Goal: Information Seeking & Learning: Learn about a topic

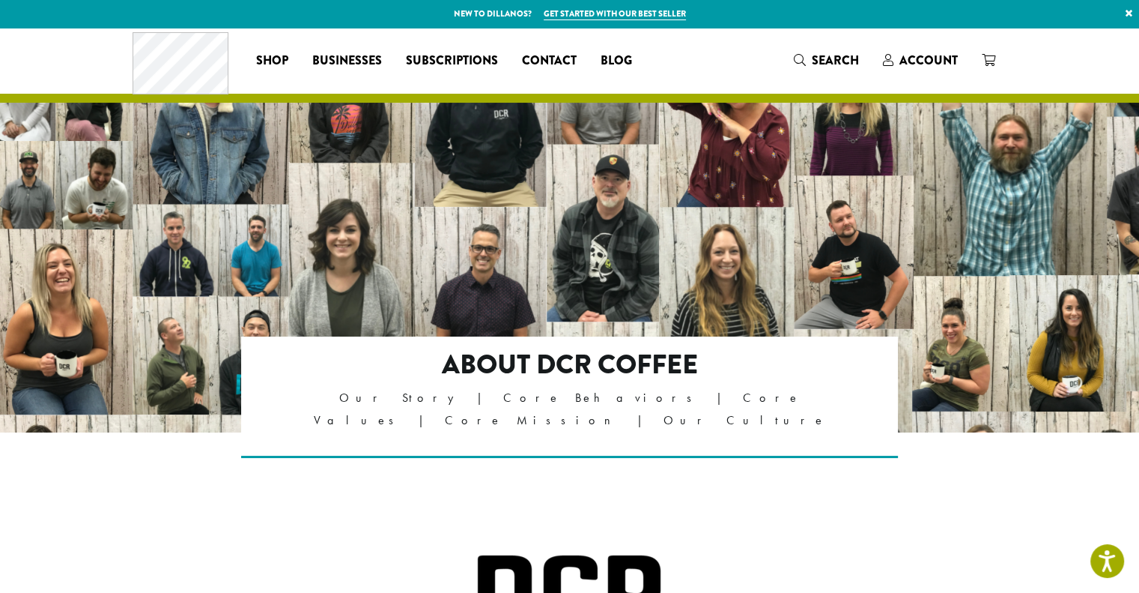
click at [1049, 56] on header "Coffee All Coffees Best Sellers Blends Single Origins Dillanos Limited Organic …" at bounding box center [569, 65] width 1139 height 75
click at [730, 48] on div "Coffee All Coffees Best Sellers Blends Single Origins Dillanos Limited Organic …" at bounding box center [570, 60] width 875 height 62
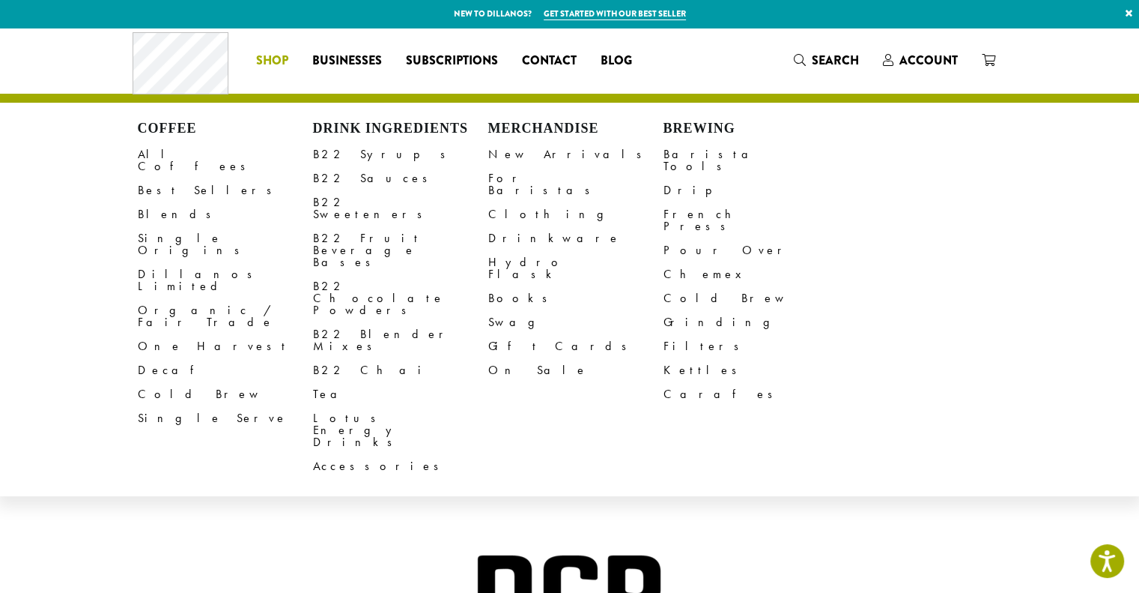
click at [279, 61] on span "Shop" at bounding box center [272, 61] width 32 height 19
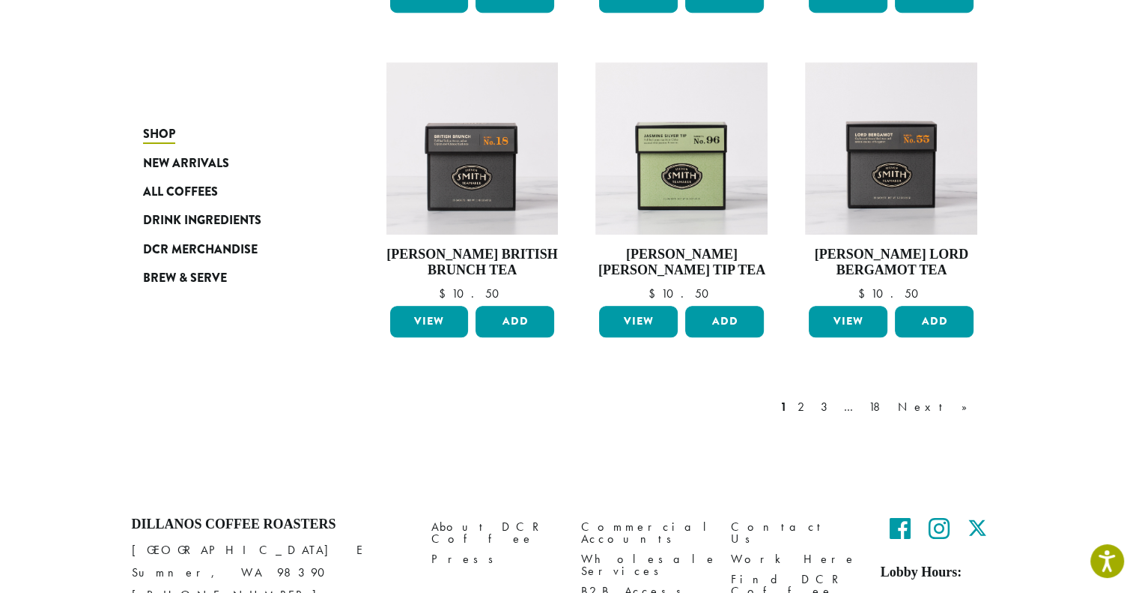
scroll to position [1199, 0]
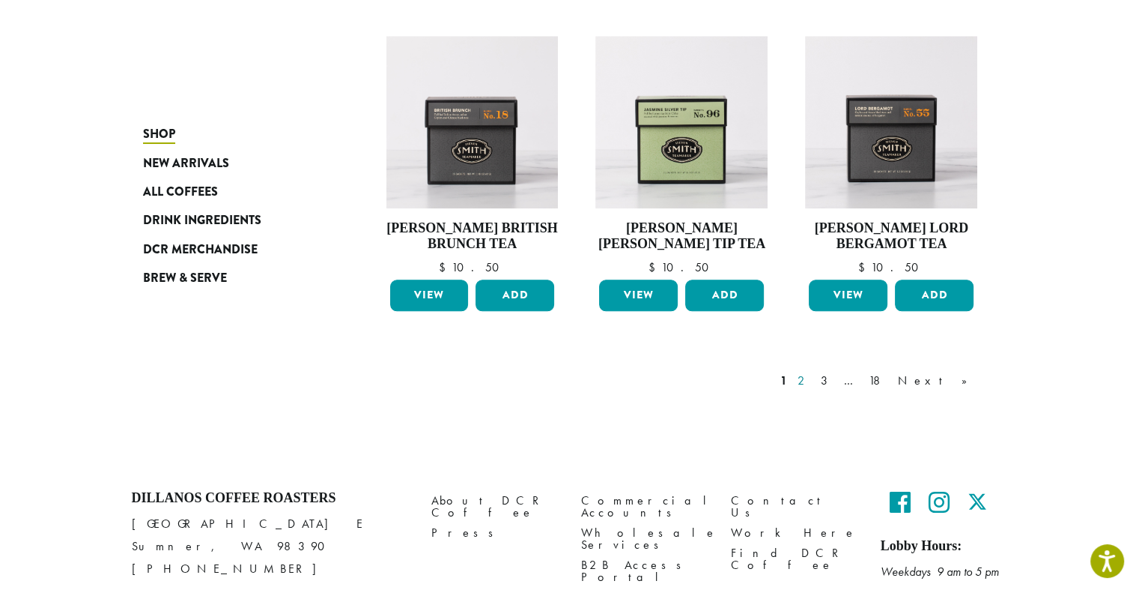
click at [814, 380] on link "2" at bounding box center [804, 381] width 19 height 18
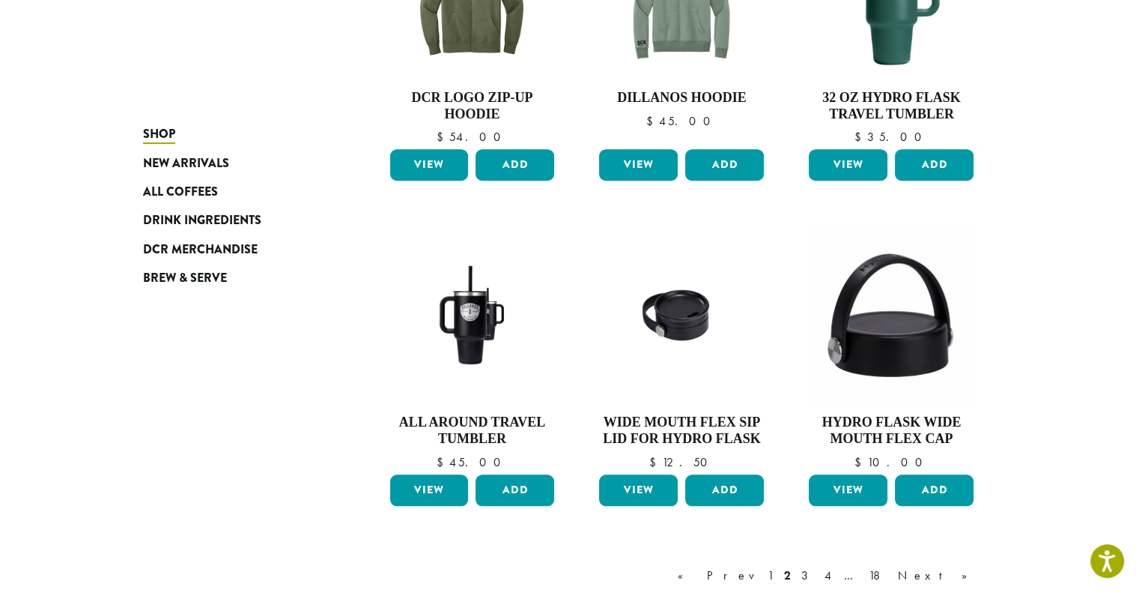
scroll to position [1291, 0]
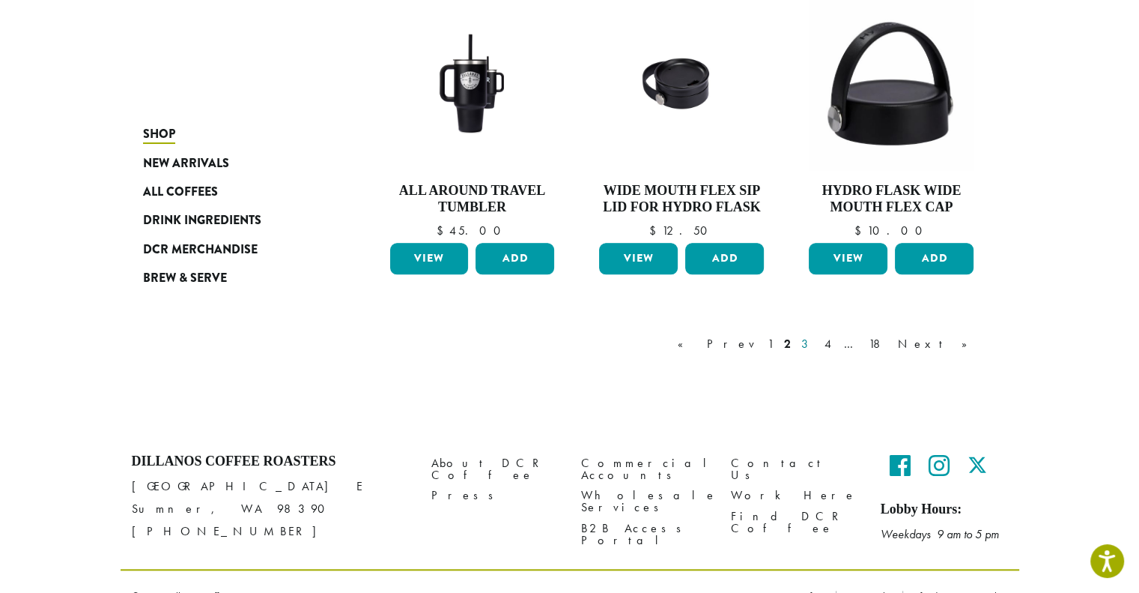
click at [817, 342] on link "3" at bounding box center [808, 344] width 19 height 18
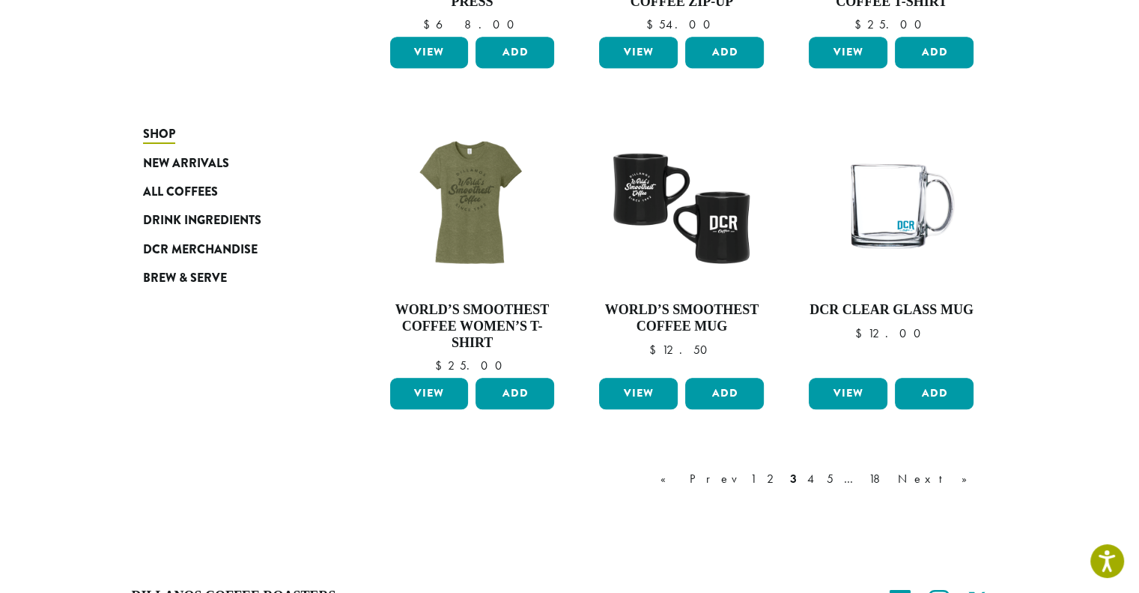
scroll to position [1141, 0]
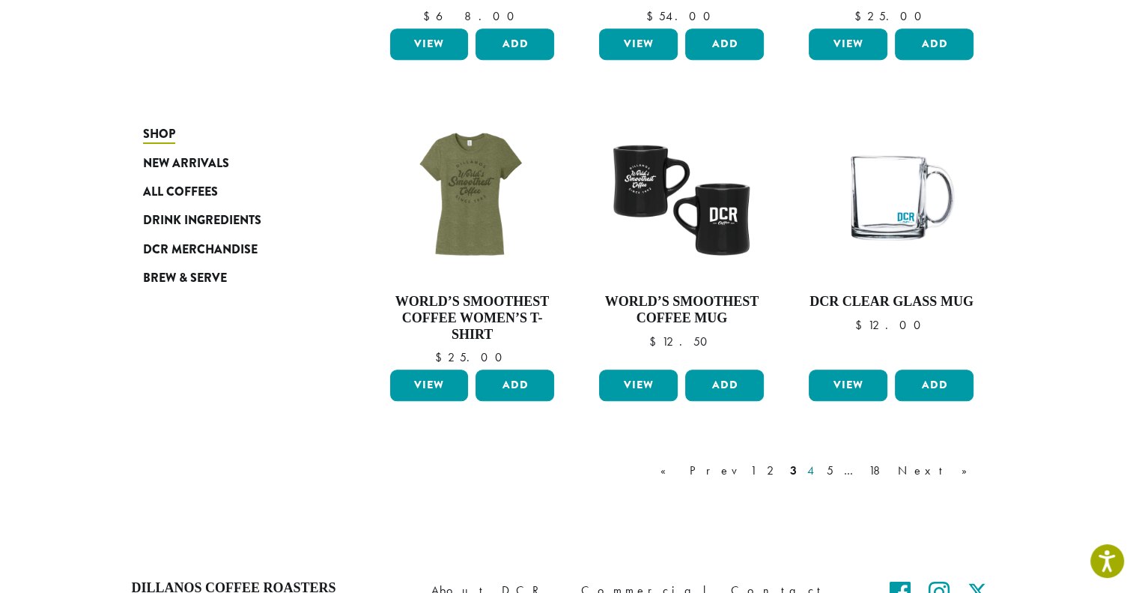
click at [820, 472] on link "4" at bounding box center [812, 470] width 15 height 18
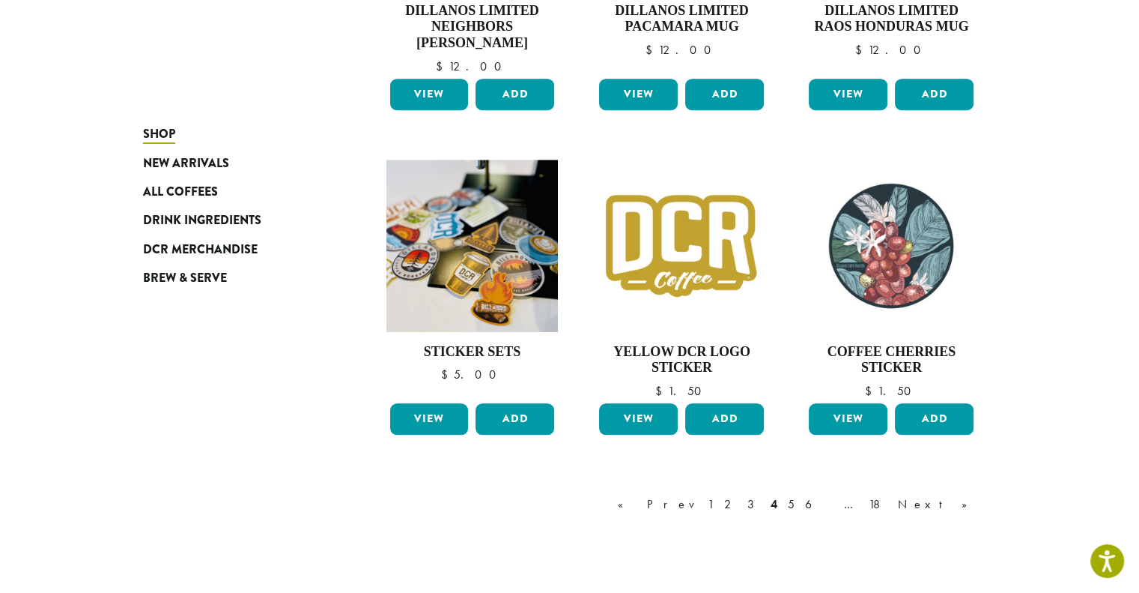
scroll to position [1137, 0]
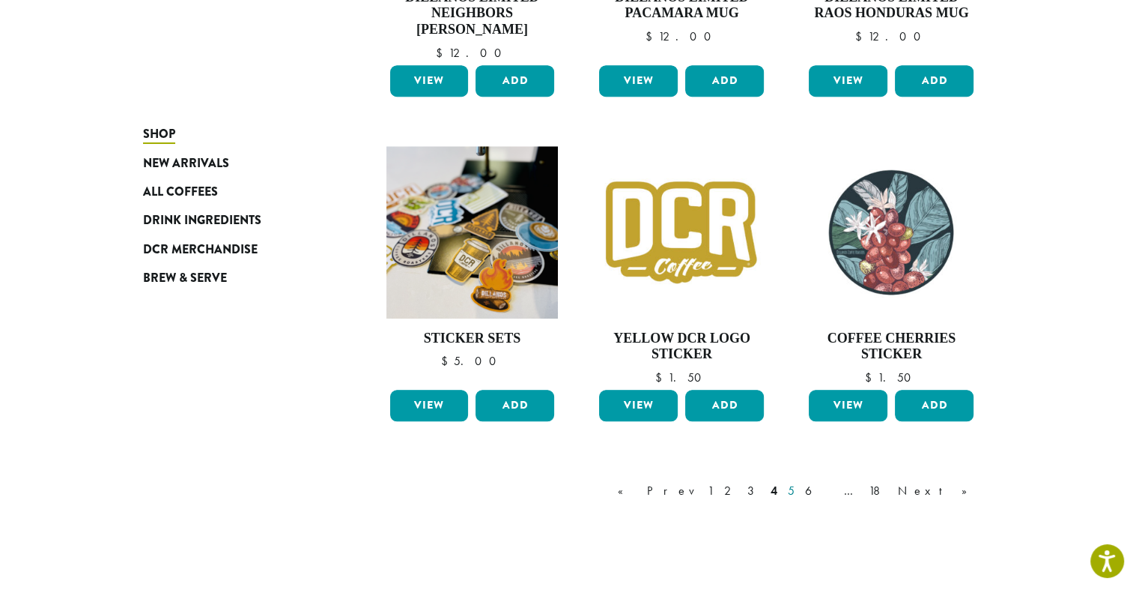
click at [798, 490] on link "5" at bounding box center [791, 491] width 13 height 18
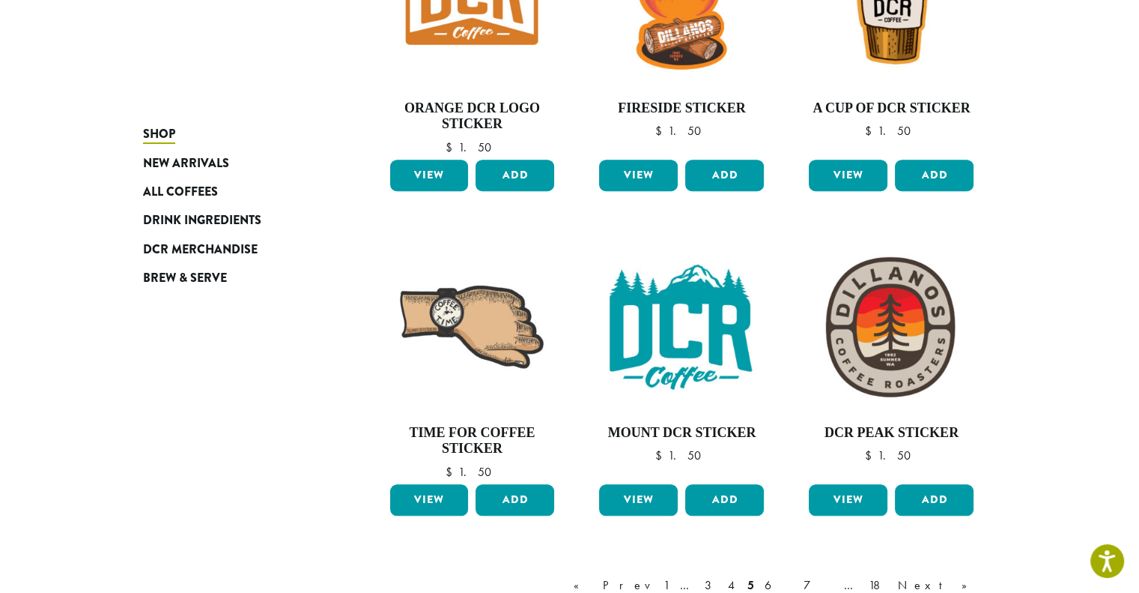
scroll to position [1262, 0]
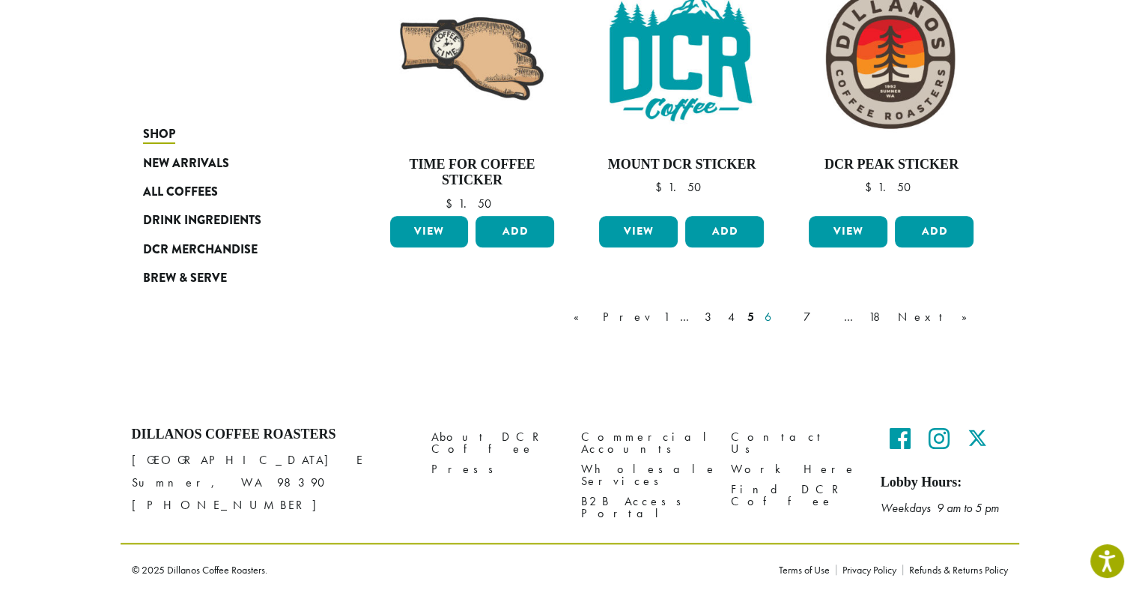
click at [796, 314] on link "6" at bounding box center [779, 317] width 34 height 18
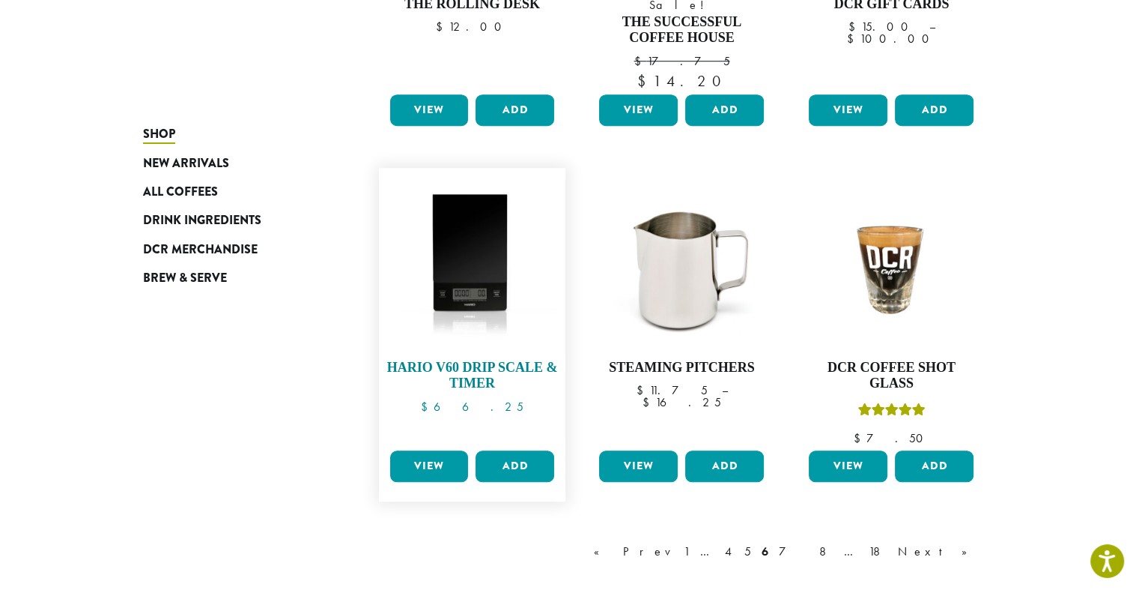
scroll to position [1141, 0]
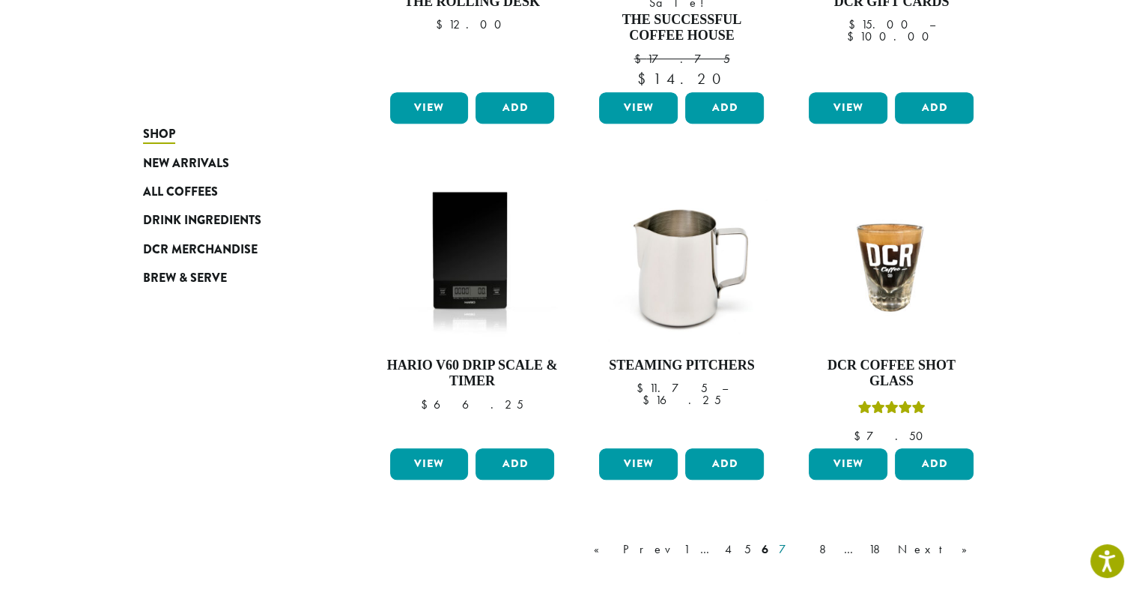
click at [812, 540] on link "7" at bounding box center [794, 549] width 36 height 18
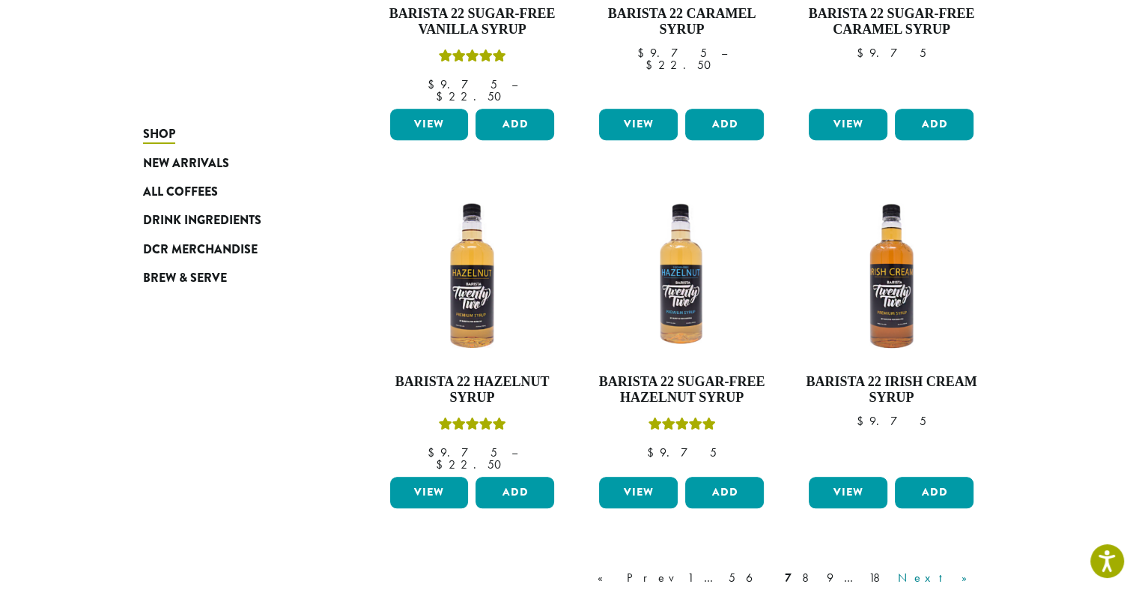
scroll to position [1282, 0]
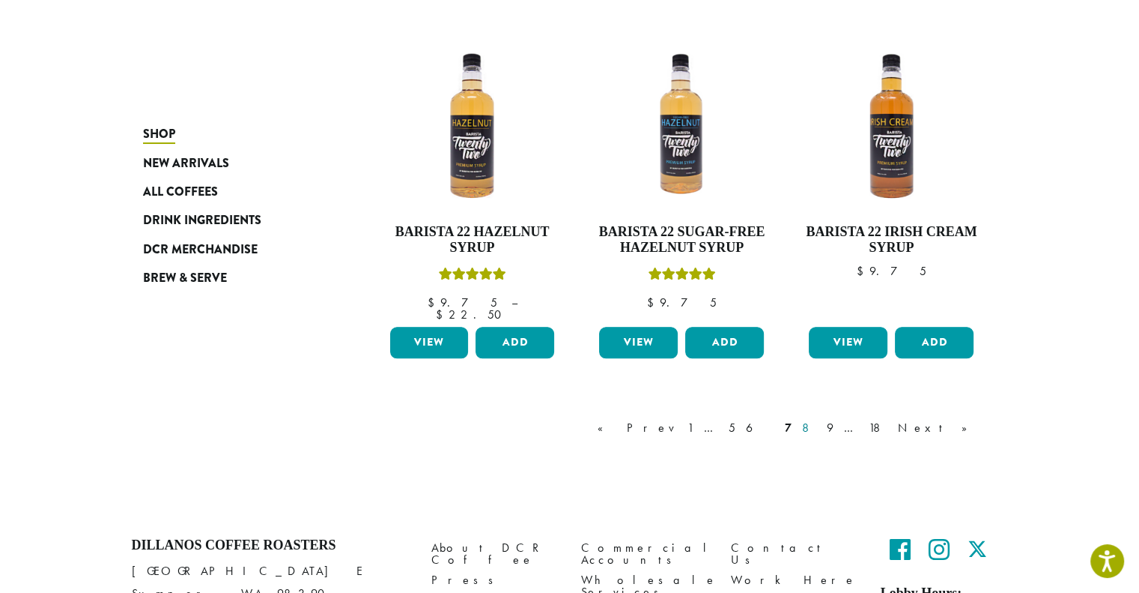
click at [820, 419] on link "8" at bounding box center [809, 428] width 20 height 18
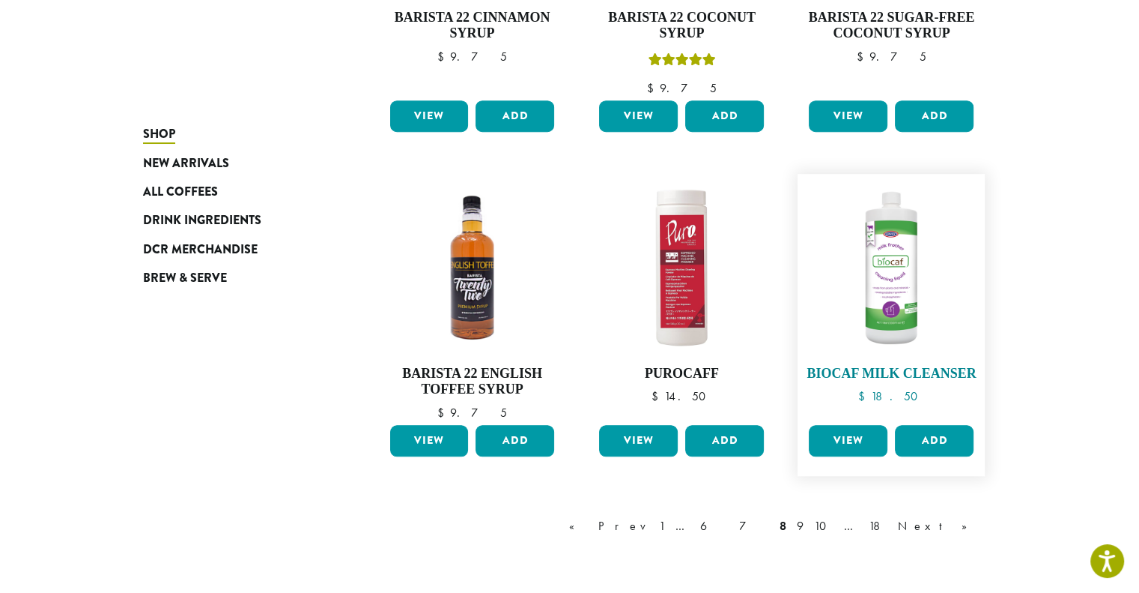
scroll to position [1216, 0]
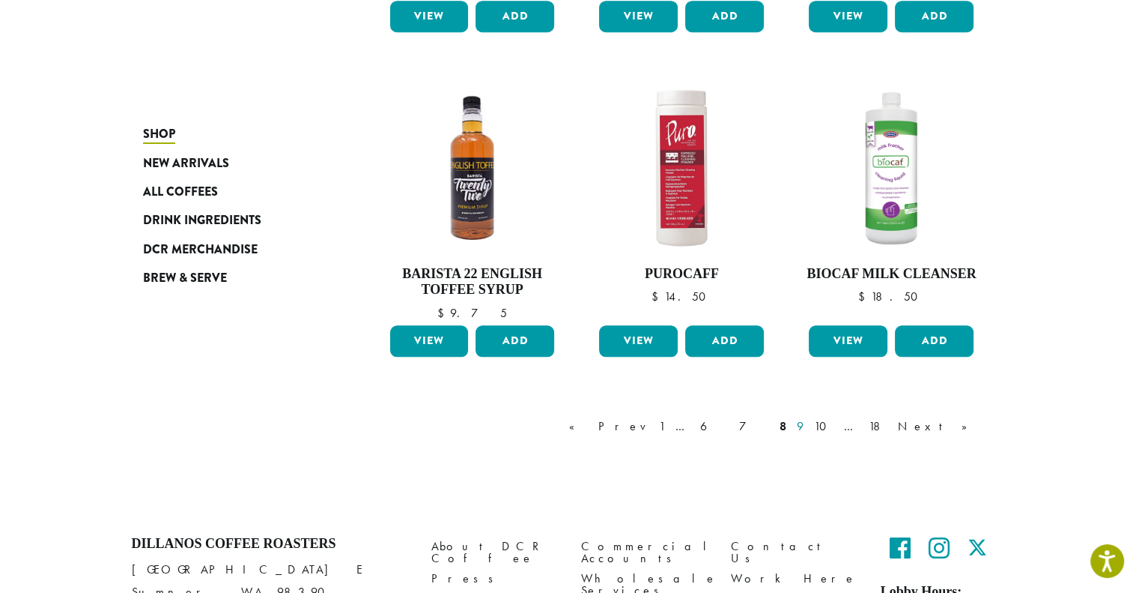
click at [807, 425] on link "9" at bounding box center [800, 426] width 13 height 18
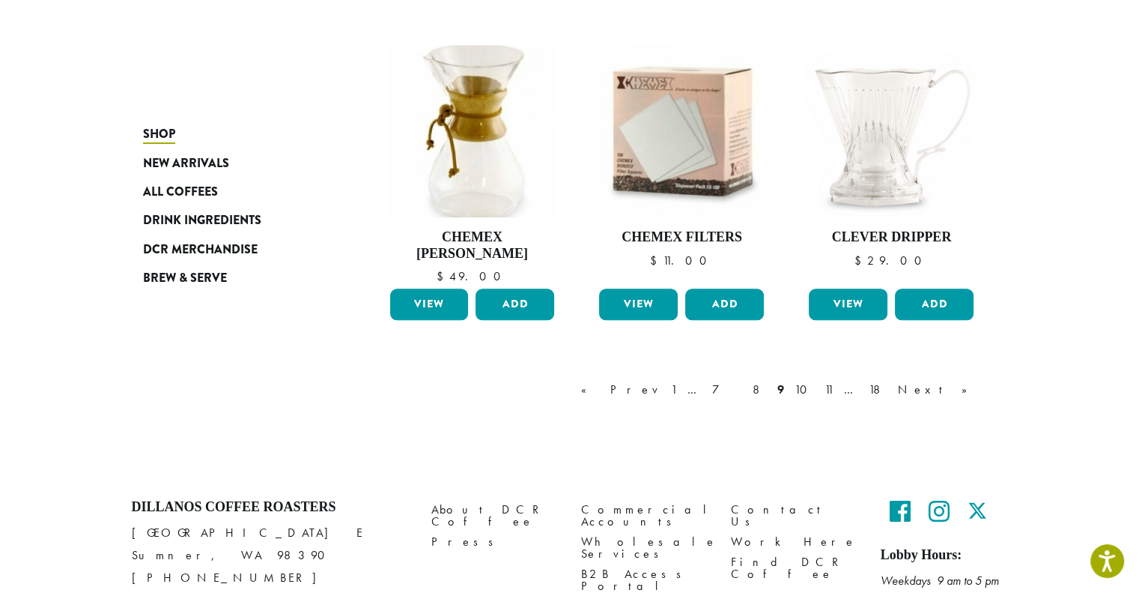
scroll to position [1291, 0]
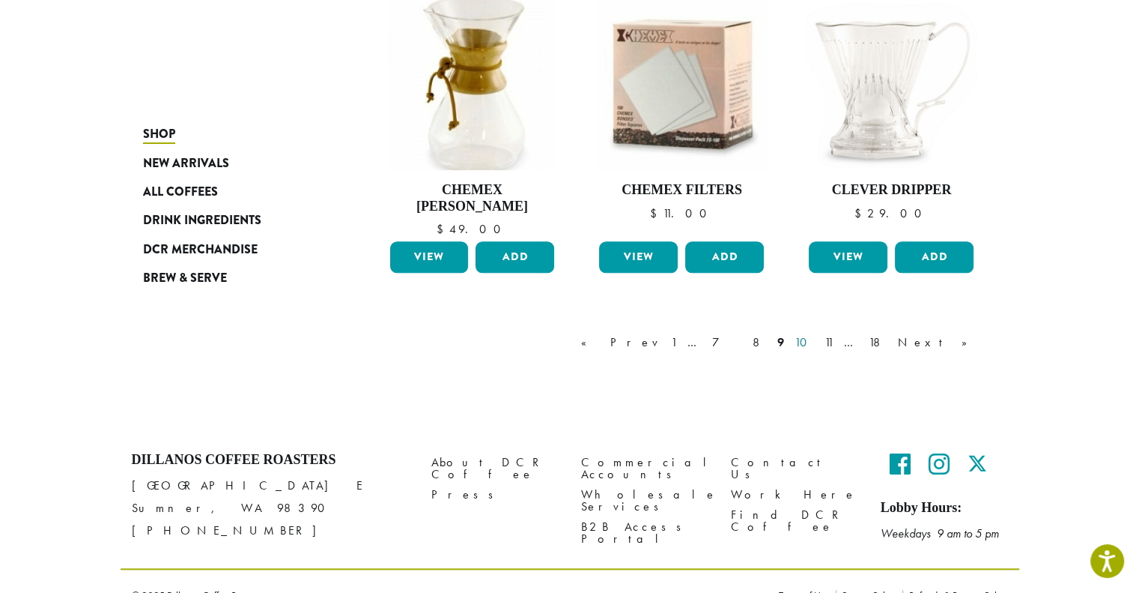
click at [817, 333] on link "10" at bounding box center [804, 342] width 25 height 18
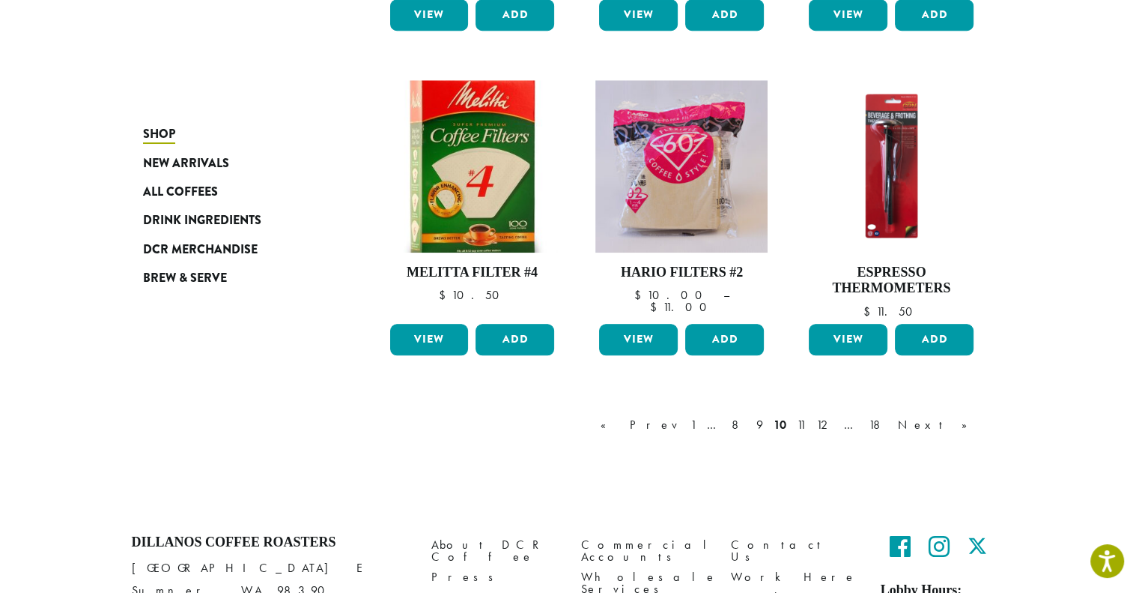
scroll to position [1262, 0]
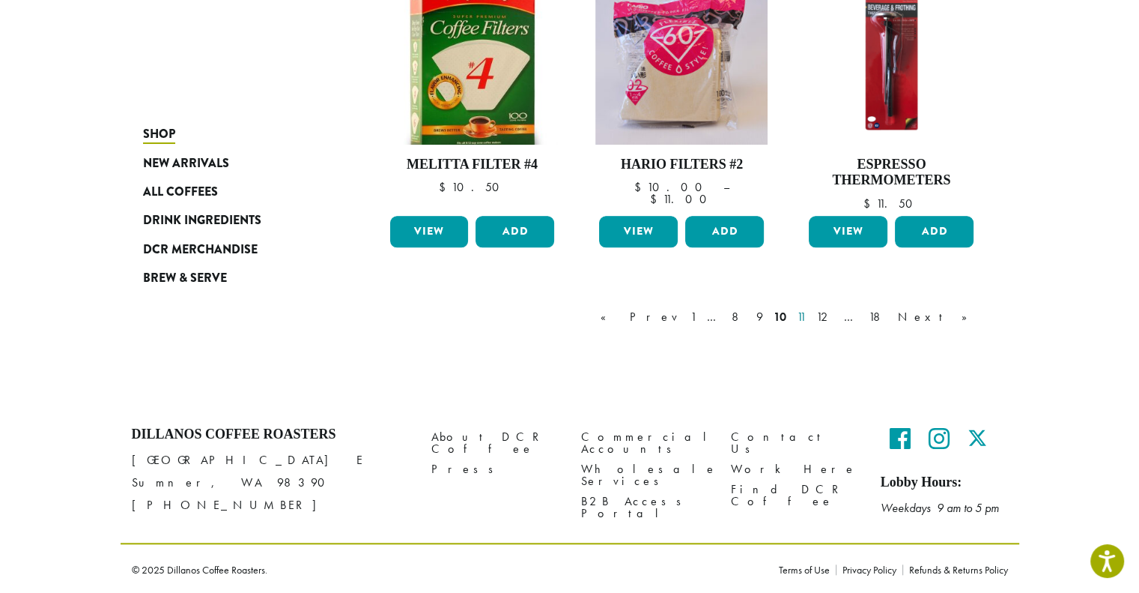
click at [809, 317] on link "11" at bounding box center [801, 317] width 15 height 18
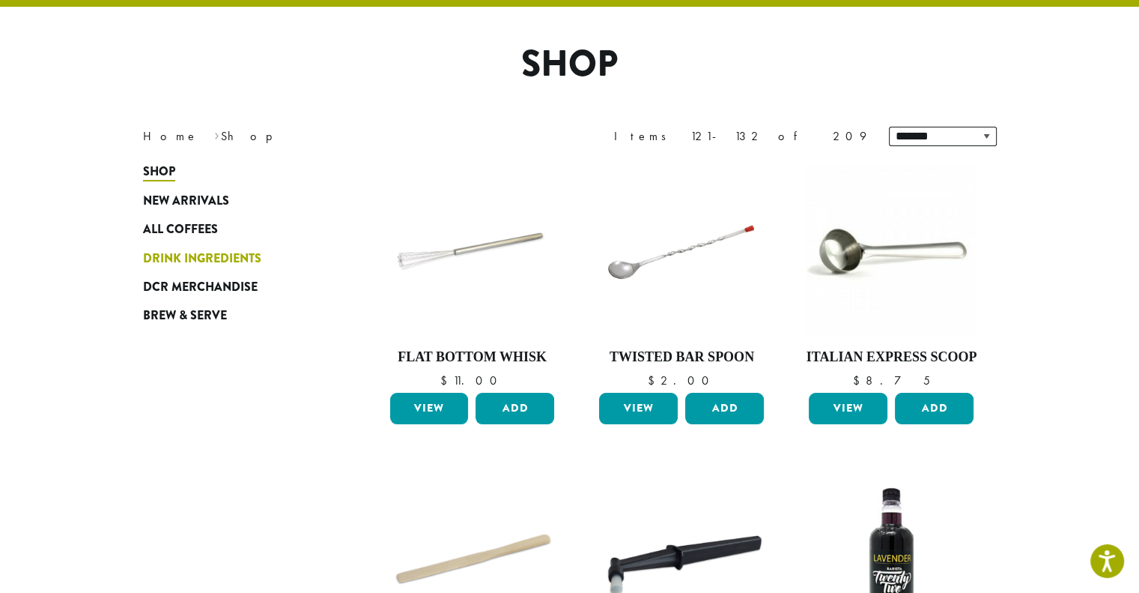
scroll to position [92, 0]
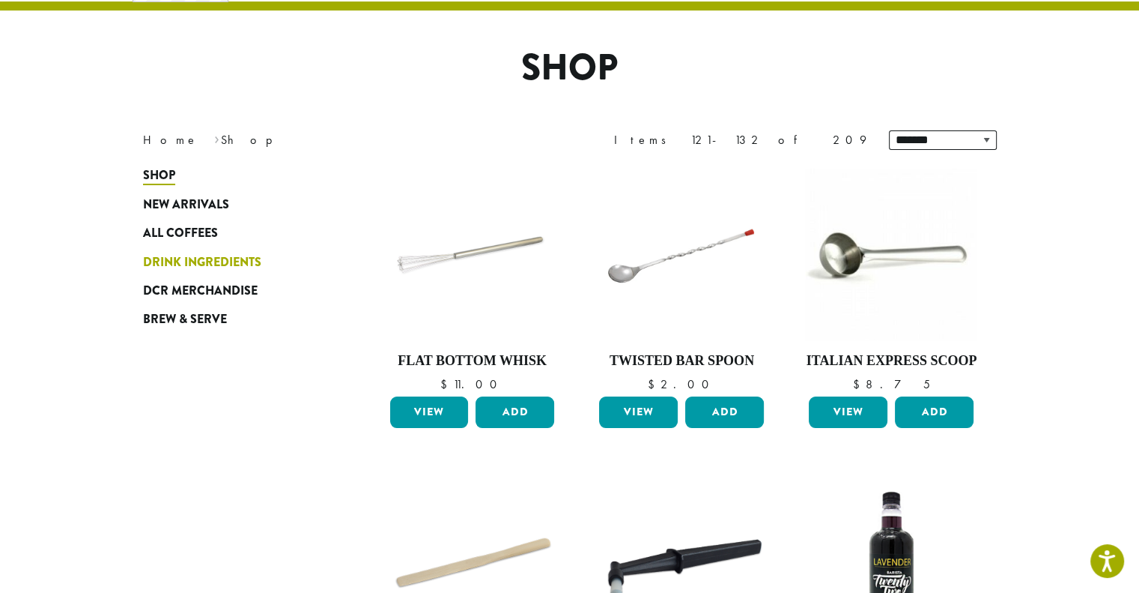
click at [185, 251] on link "Drink Ingredients" at bounding box center [233, 261] width 180 height 28
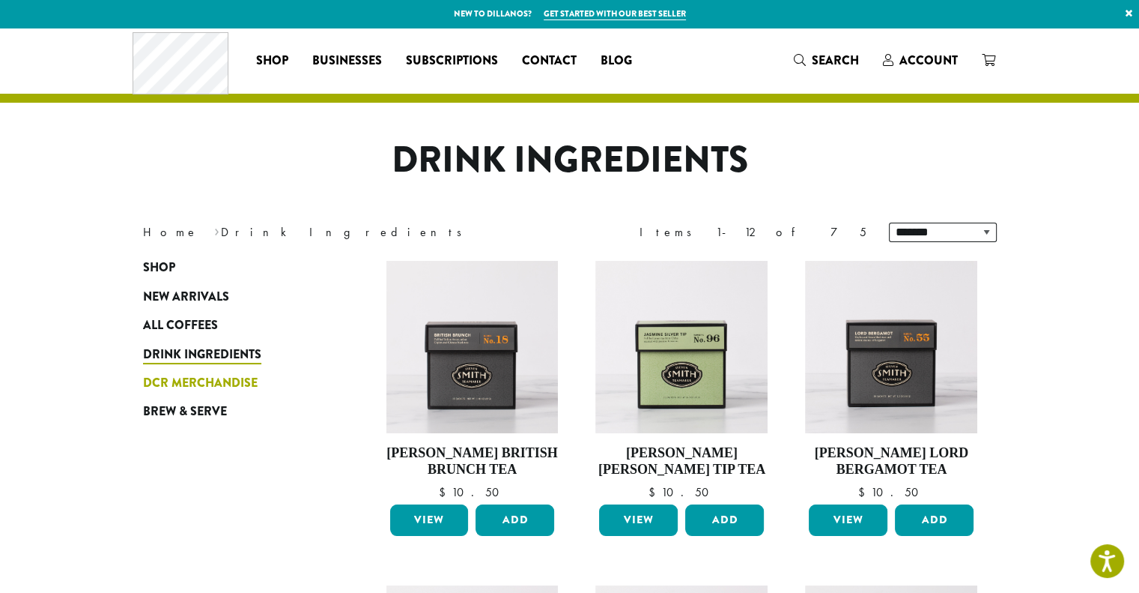
click at [243, 385] on span "DCR Merchandise" at bounding box center [200, 383] width 115 height 19
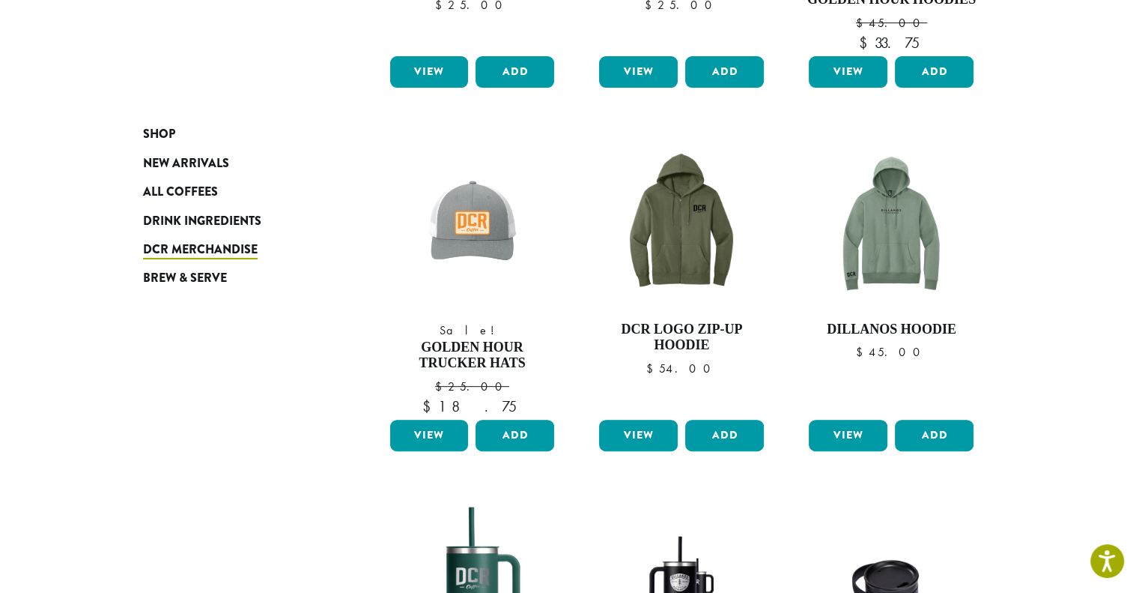
scroll to position [674, 0]
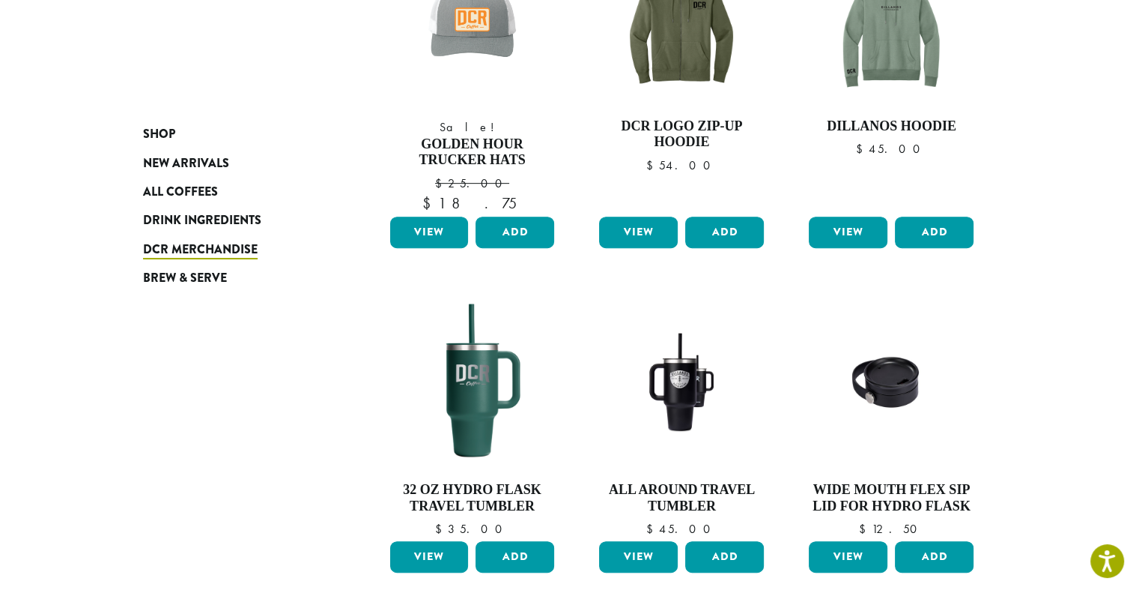
click at [1036, 373] on section "**********" at bounding box center [569, 211] width 1139 height 1716
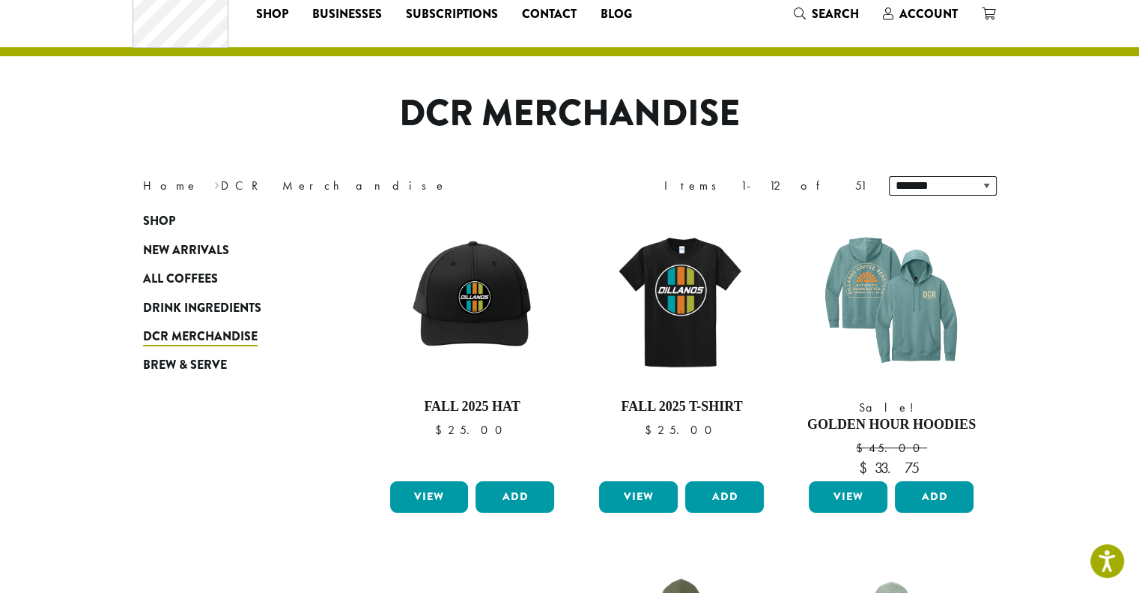
scroll to position [0, 0]
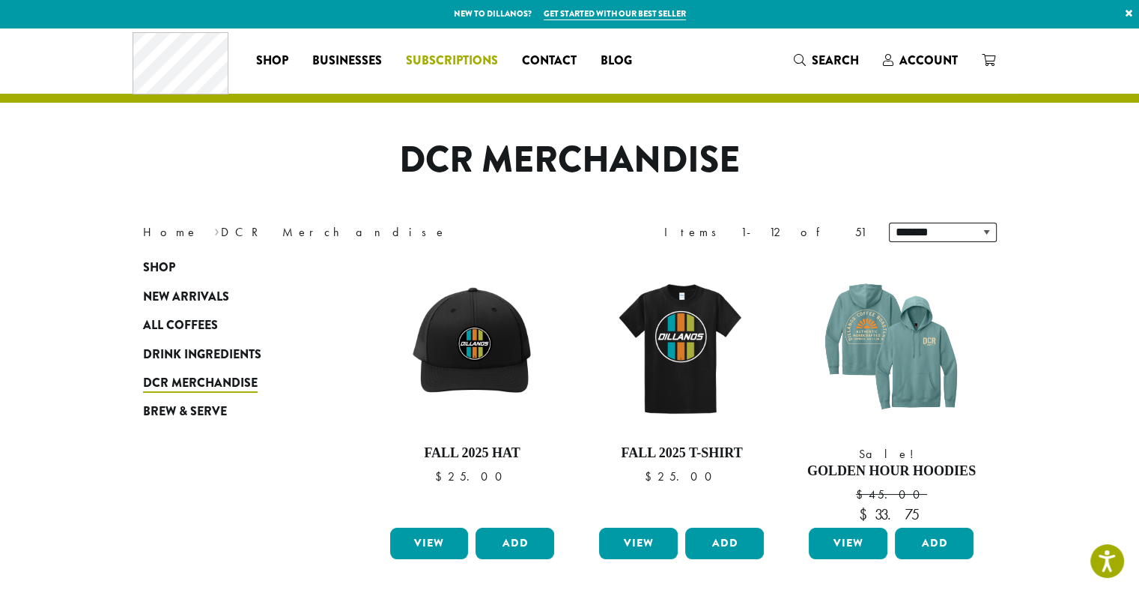
click at [435, 58] on span "Subscriptions" at bounding box center [452, 61] width 92 height 19
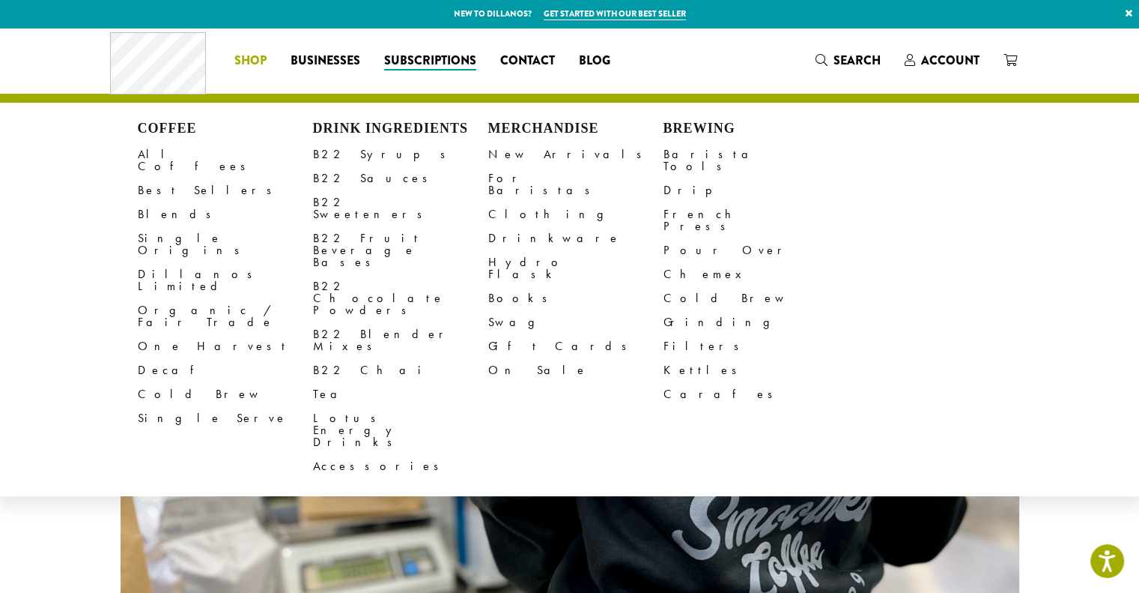
click at [264, 63] on span "Shop" at bounding box center [250, 61] width 32 height 19
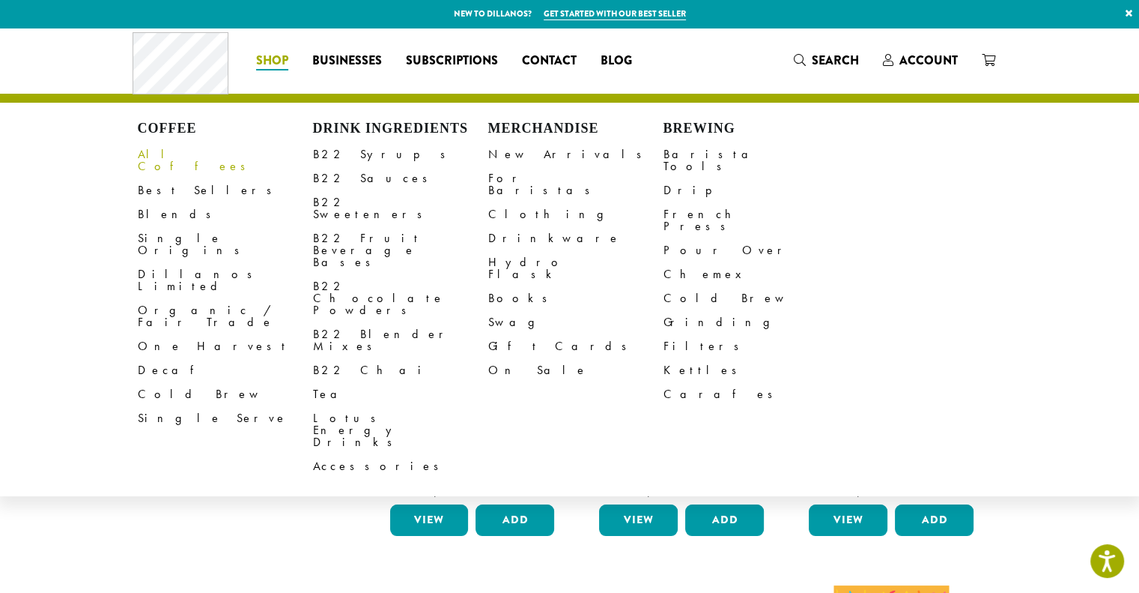
click at [183, 154] on link "All Coffees" at bounding box center [225, 160] width 175 height 36
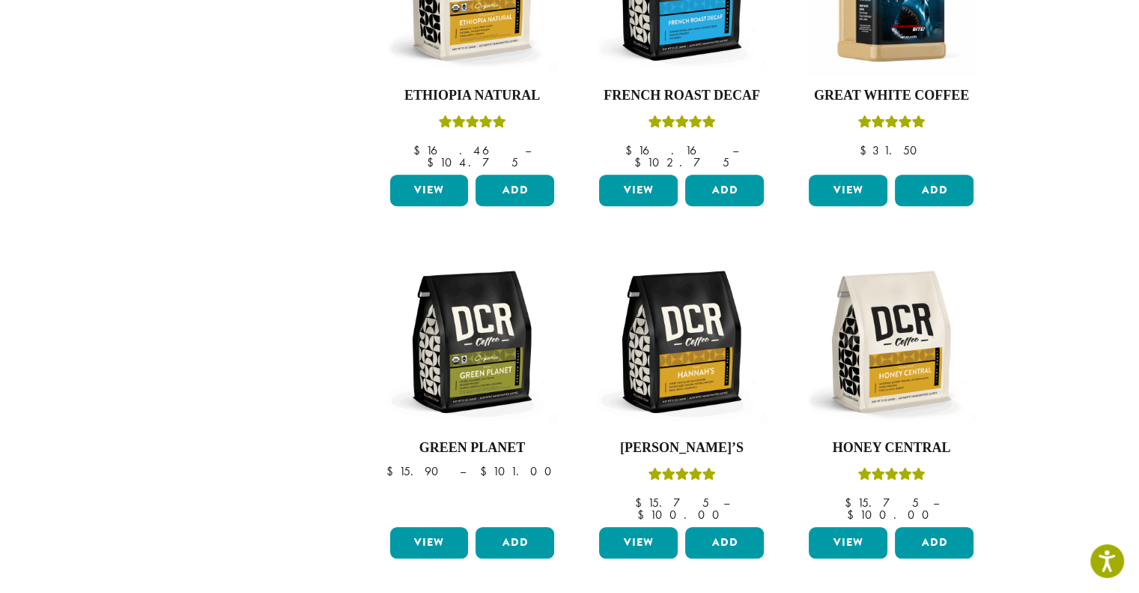
scroll to position [1199, 0]
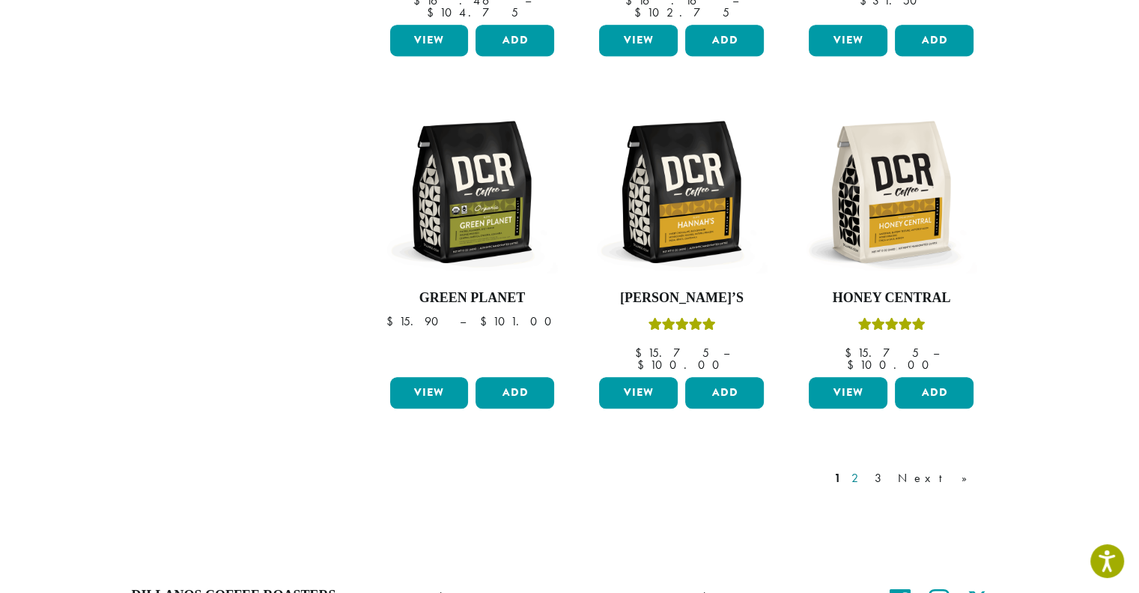
click at [867, 469] on link "2" at bounding box center [858, 478] width 19 height 18
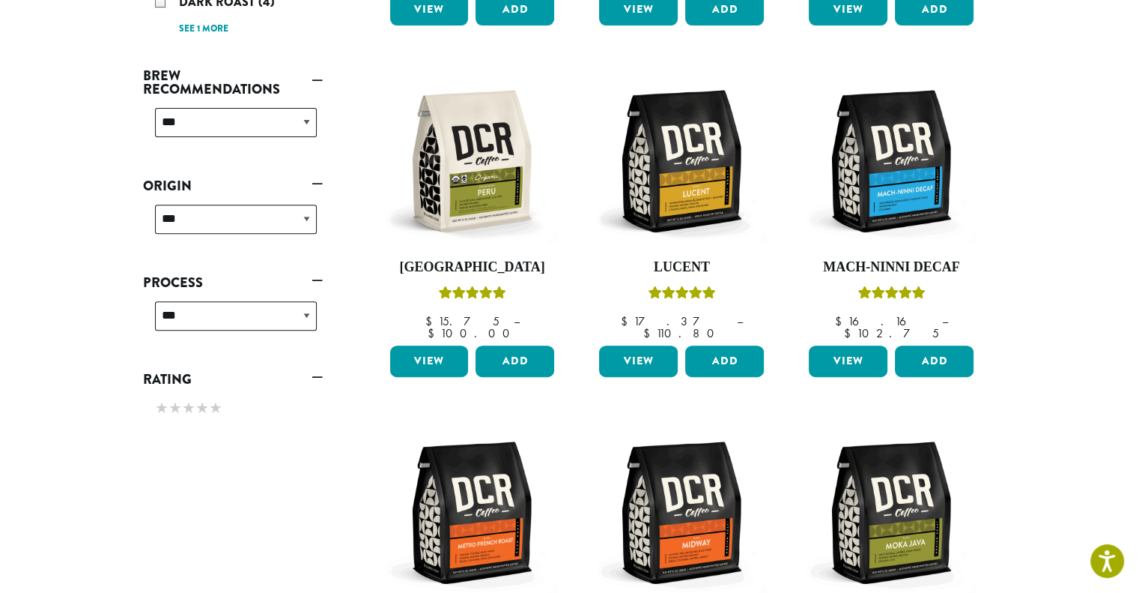
scroll to position [167, 0]
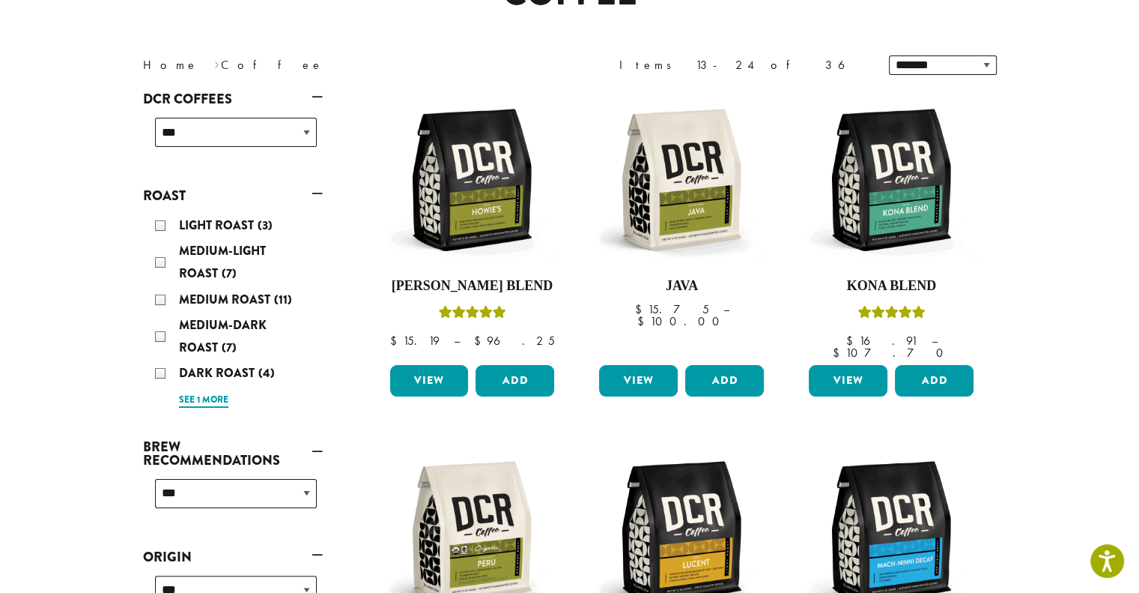
click at [200, 393] on link "See 1 more" at bounding box center [203, 400] width 49 height 15
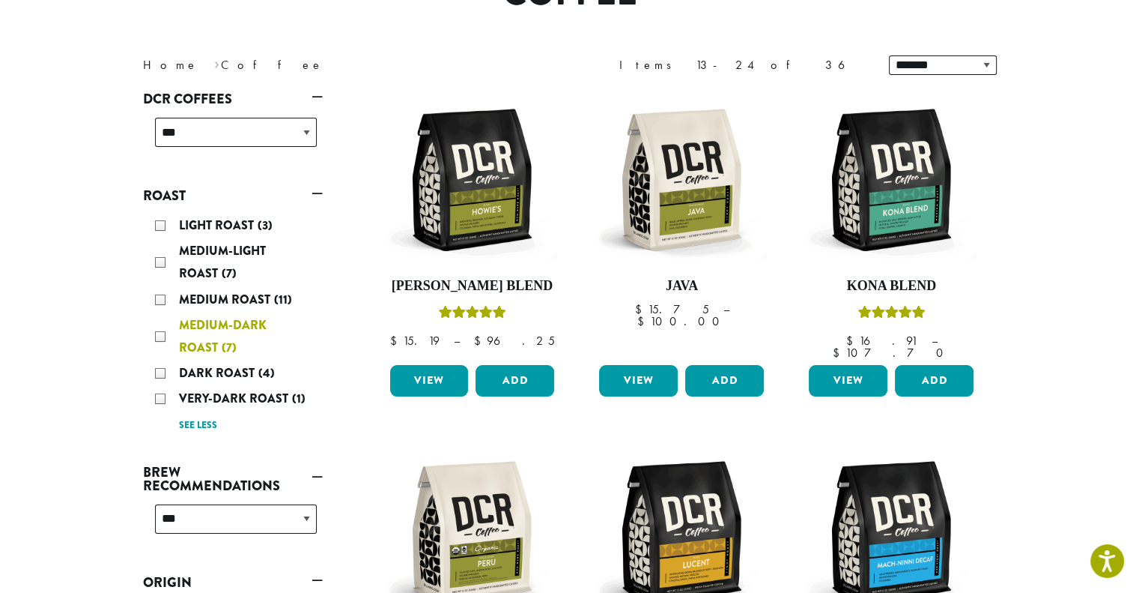
click at [160, 332] on div "Medium-Dark Roast (7)" at bounding box center [236, 336] width 162 height 45
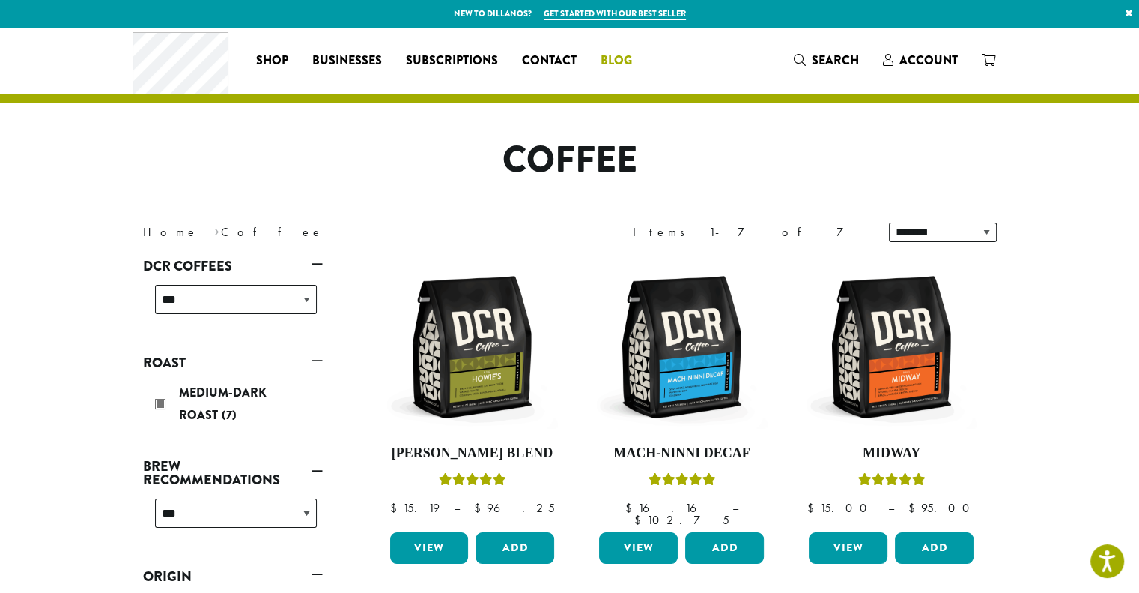
click at [623, 61] on span "Blog" at bounding box center [616, 61] width 31 height 19
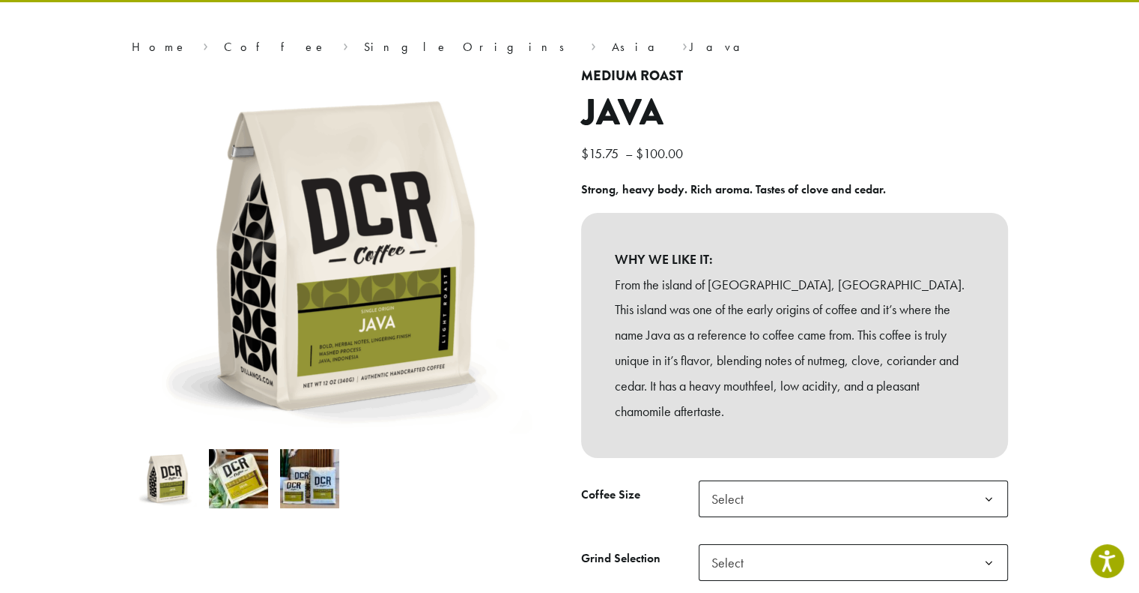
scroll to position [75, 0]
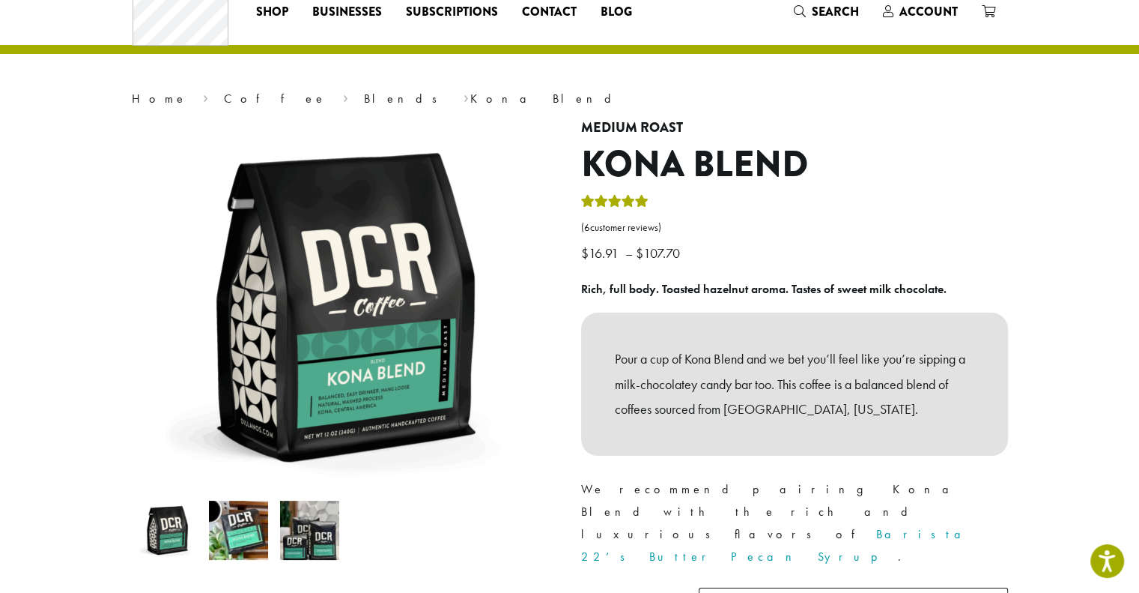
scroll to position [75, 0]
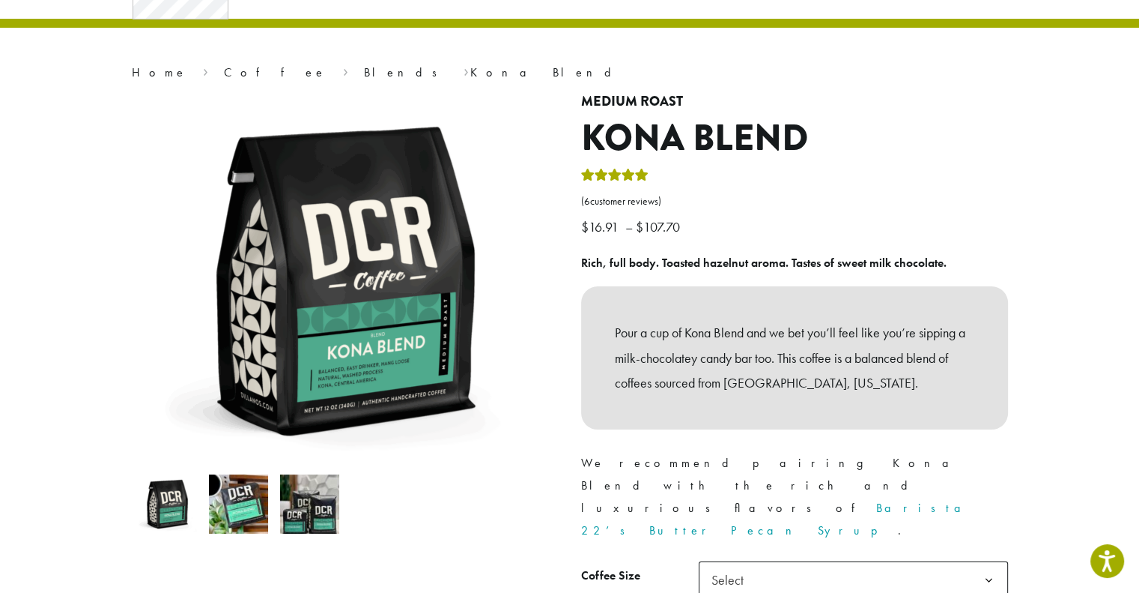
click at [303, 506] on img at bounding box center [309, 503] width 59 height 59
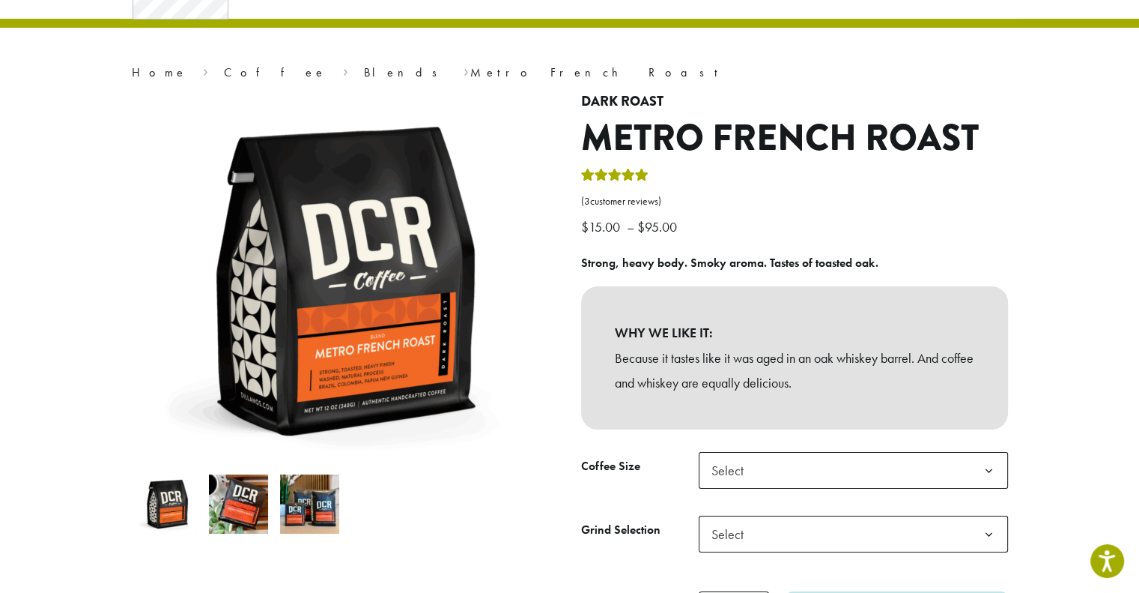
scroll to position [150, 0]
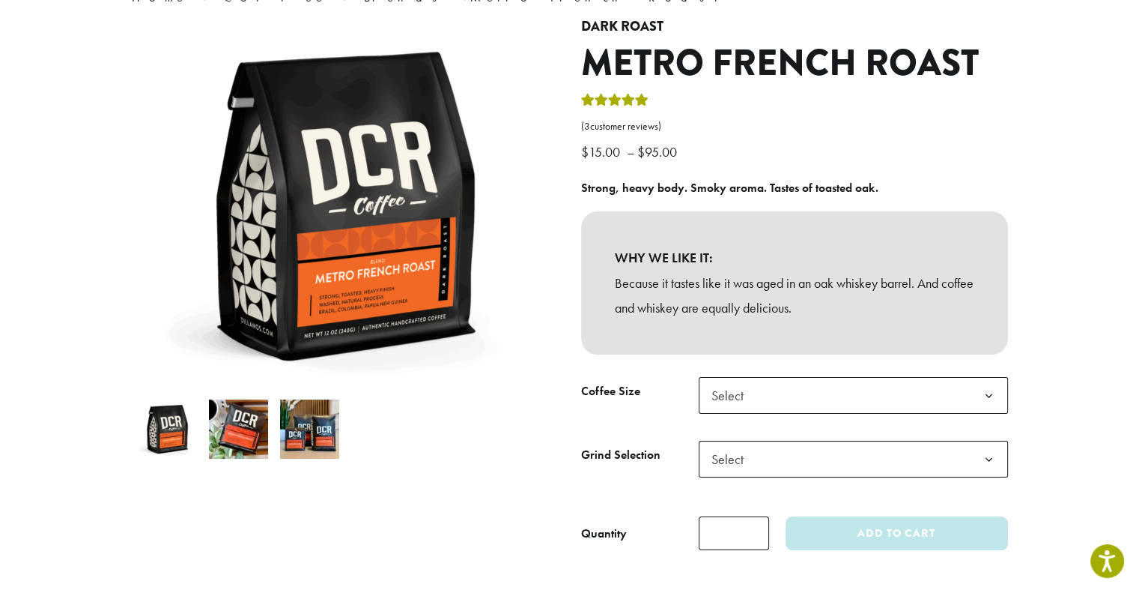
click at [237, 438] on img at bounding box center [238, 428] width 59 height 59
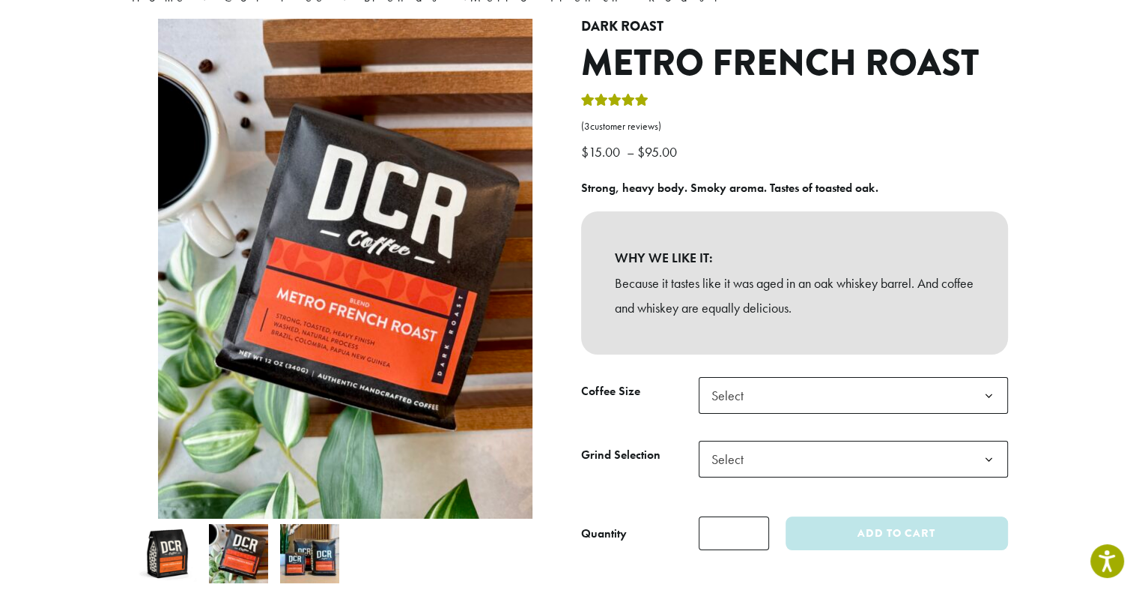
click at [300, 560] on img at bounding box center [309, 553] width 59 height 59
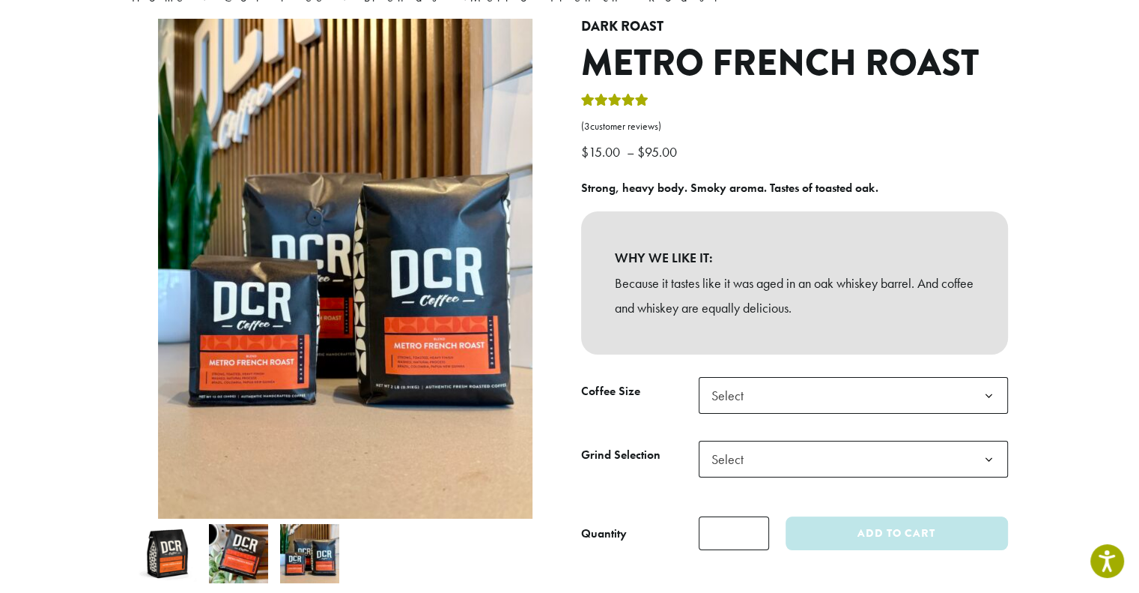
scroll to position [300, 0]
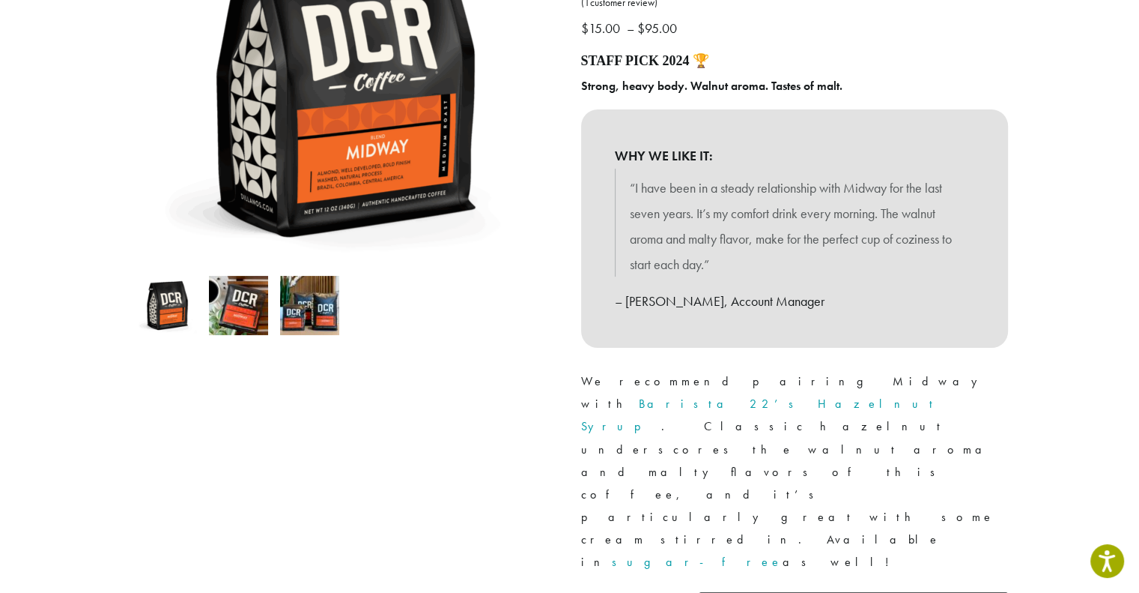
scroll to position [300, 0]
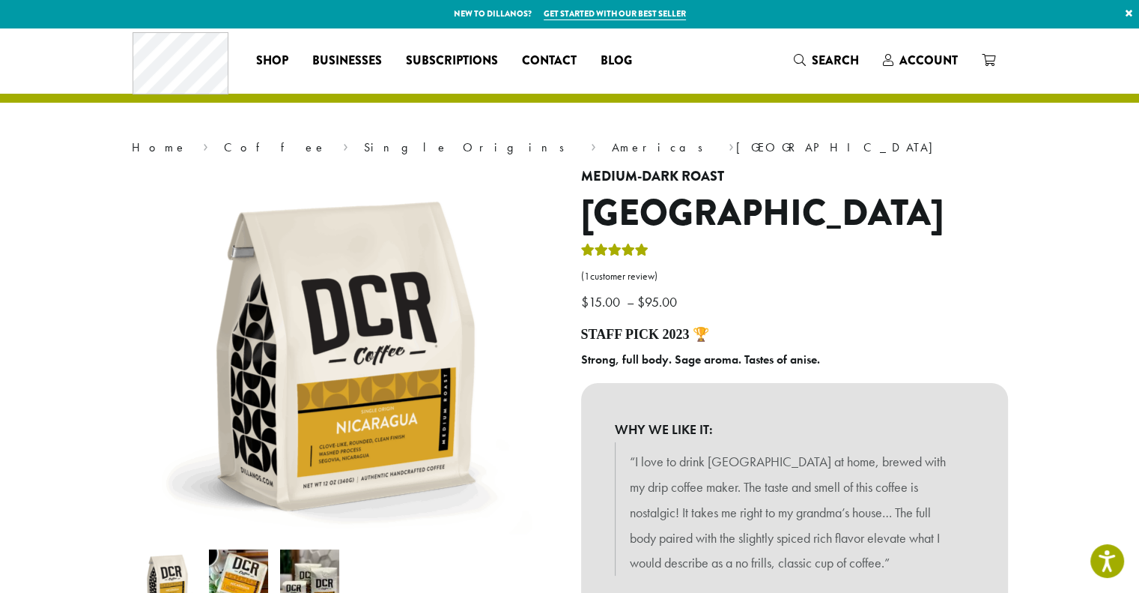
scroll to position [75, 0]
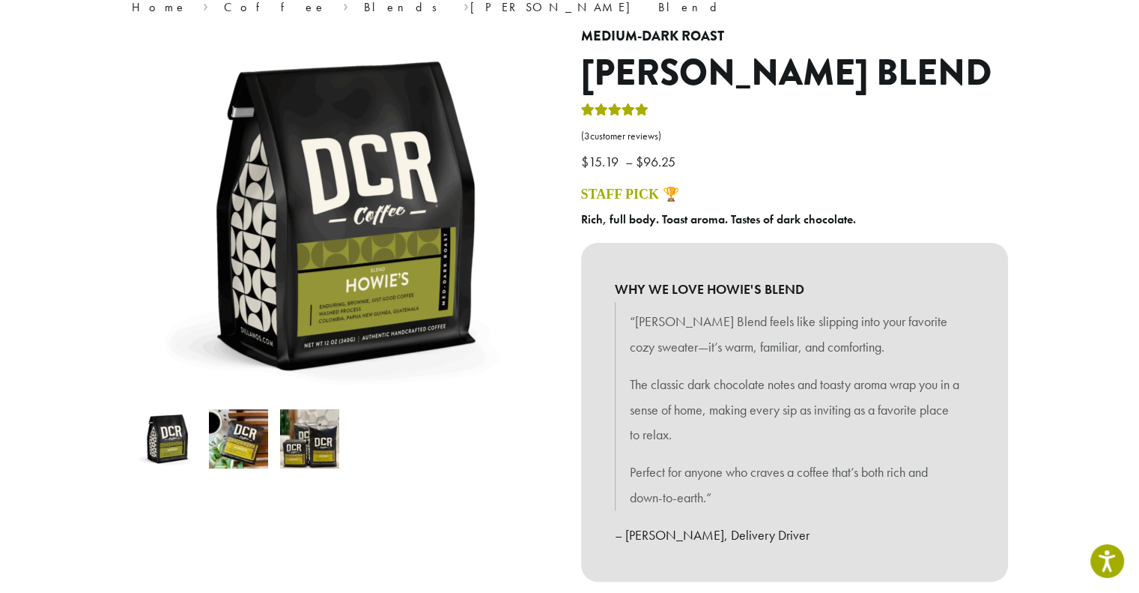
scroll to position [150, 0]
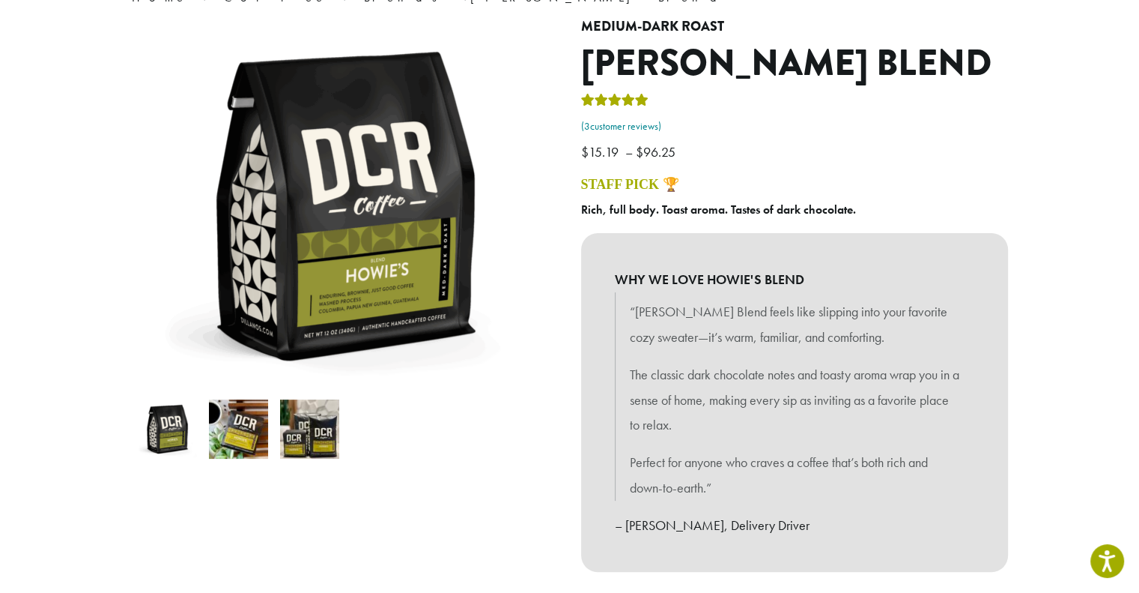
click at [613, 128] on link "( 3 customer reviews)" at bounding box center [794, 126] width 427 height 15
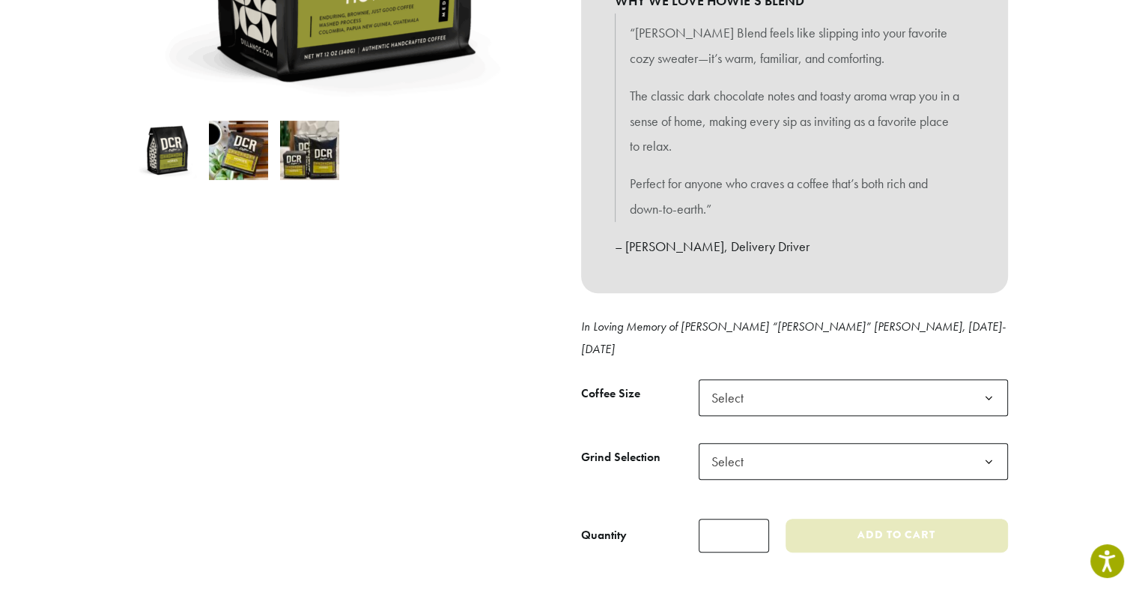
scroll to position [111, 0]
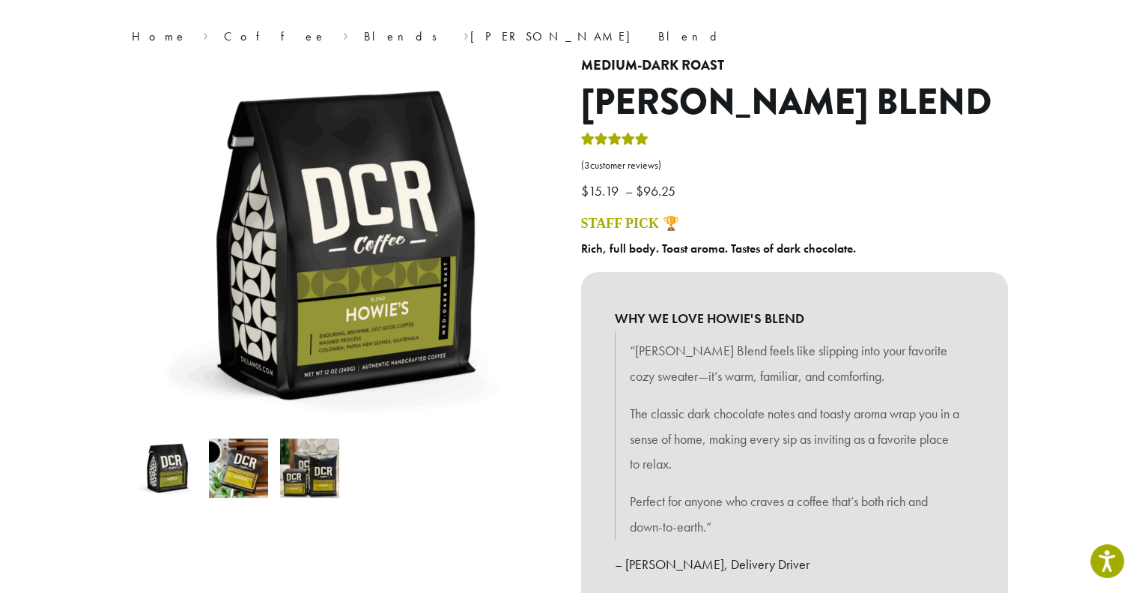
click at [995, 307] on div "WHY WE LOVE HOWIE'S BLEND “Howie’s Blend feels like slipping into your favorite…" at bounding box center [794, 441] width 427 height 338
click at [969, 154] on p "$ 15.19 – $ 96.25 Price range: $15.19 through $96.25" at bounding box center [794, 166] width 427 height 73
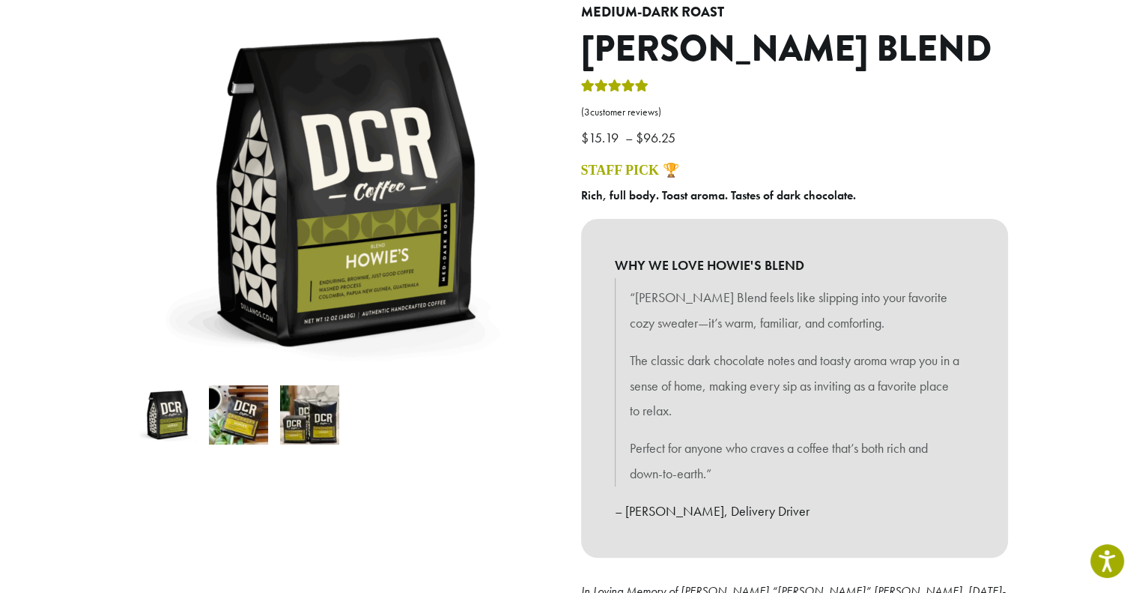
scroll to position [186, 0]
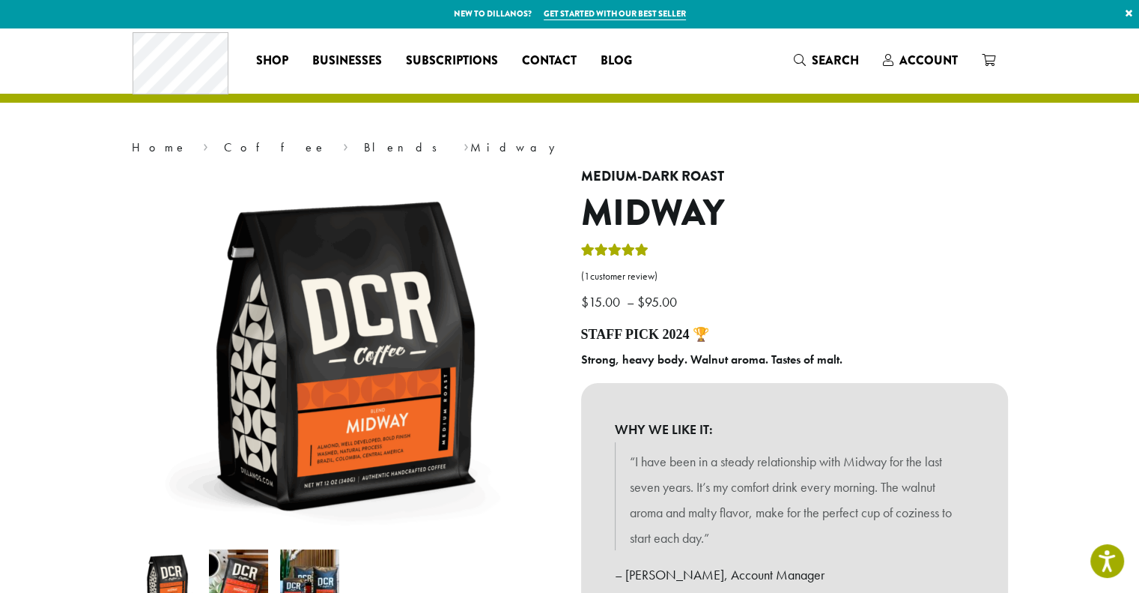
scroll to position [75, 0]
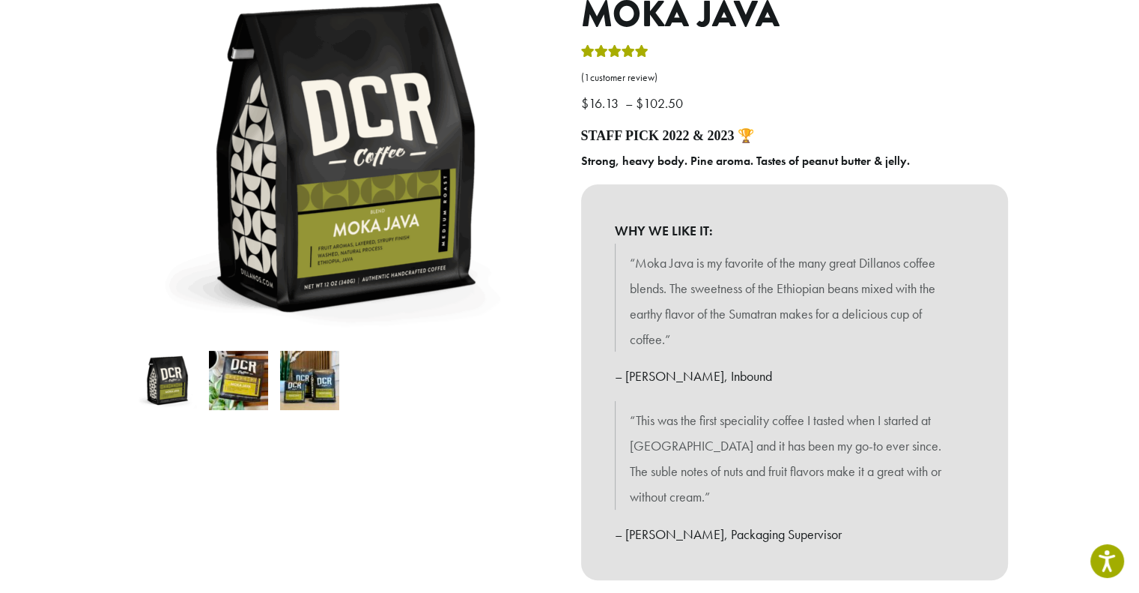
scroll to position [225, 0]
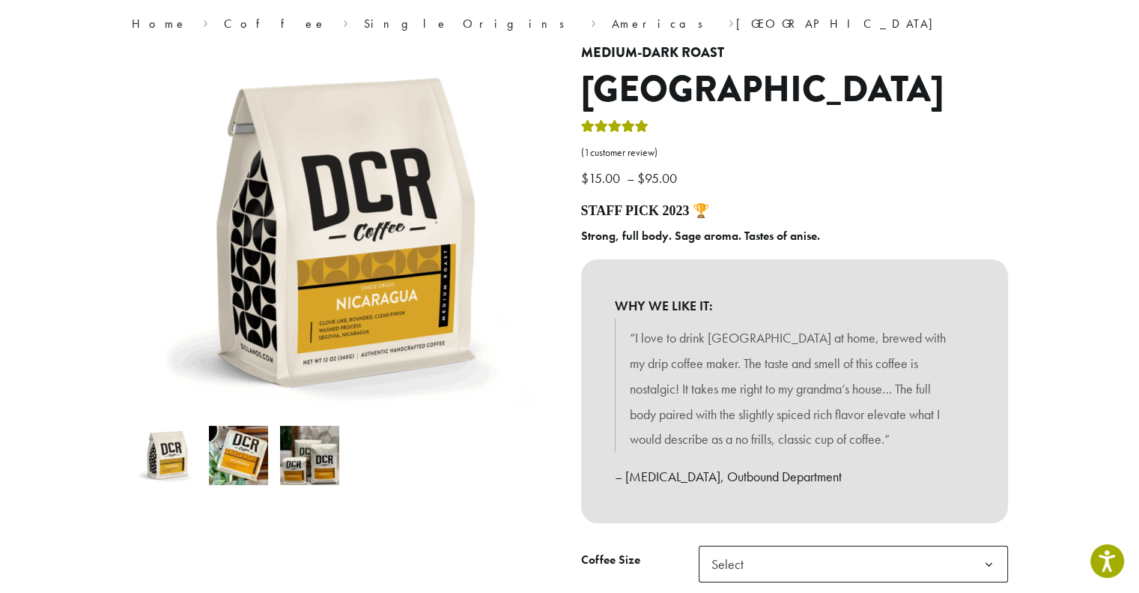
scroll to position [150, 0]
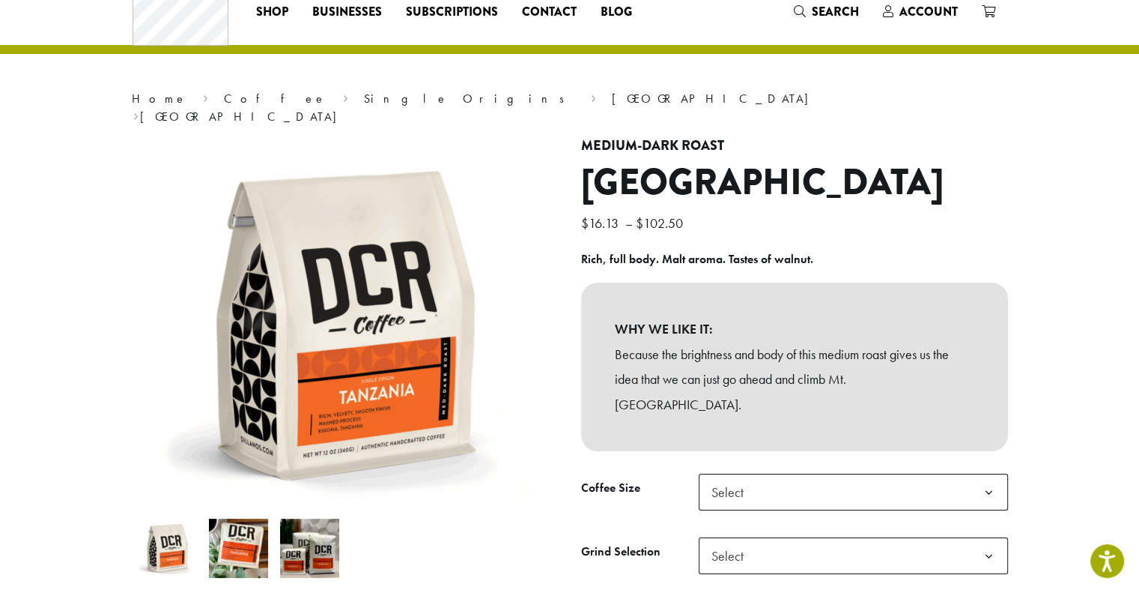
scroll to position [75, 0]
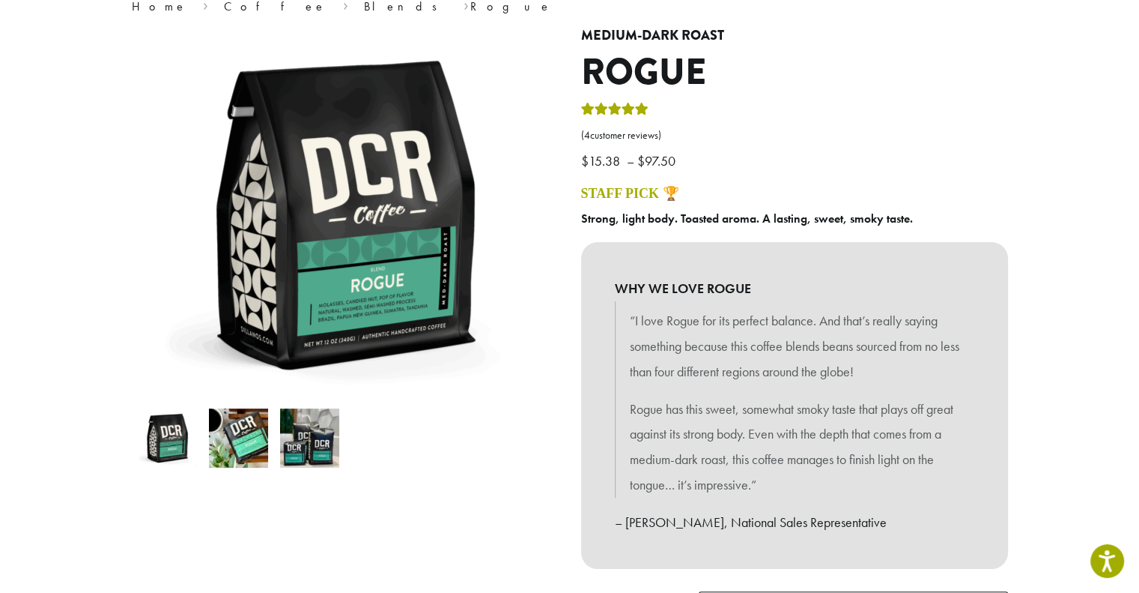
scroll to position [150, 0]
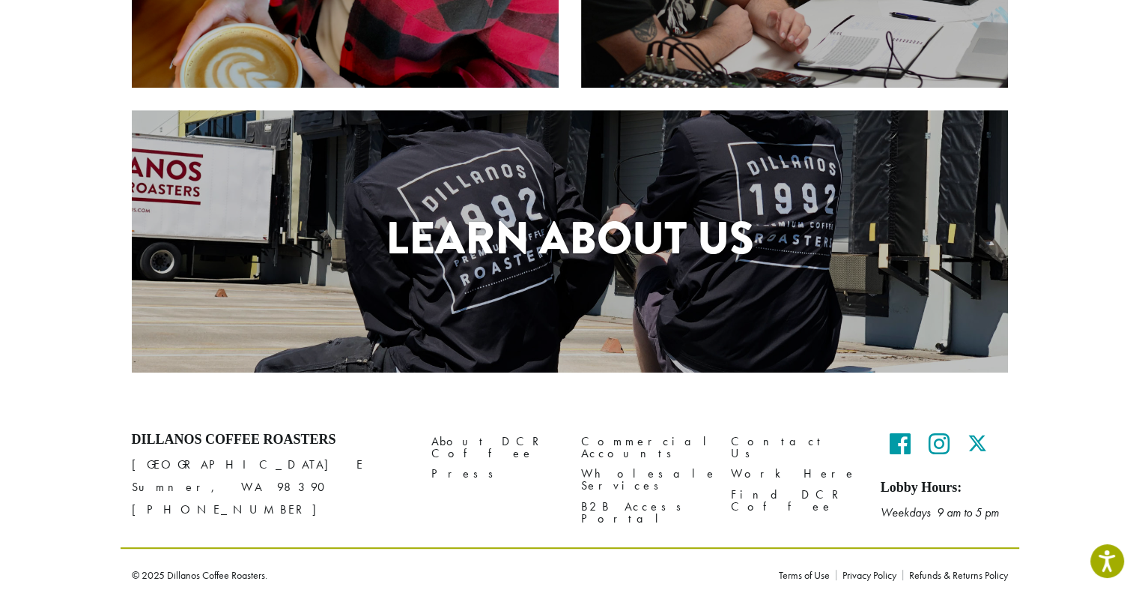
scroll to position [641, 0]
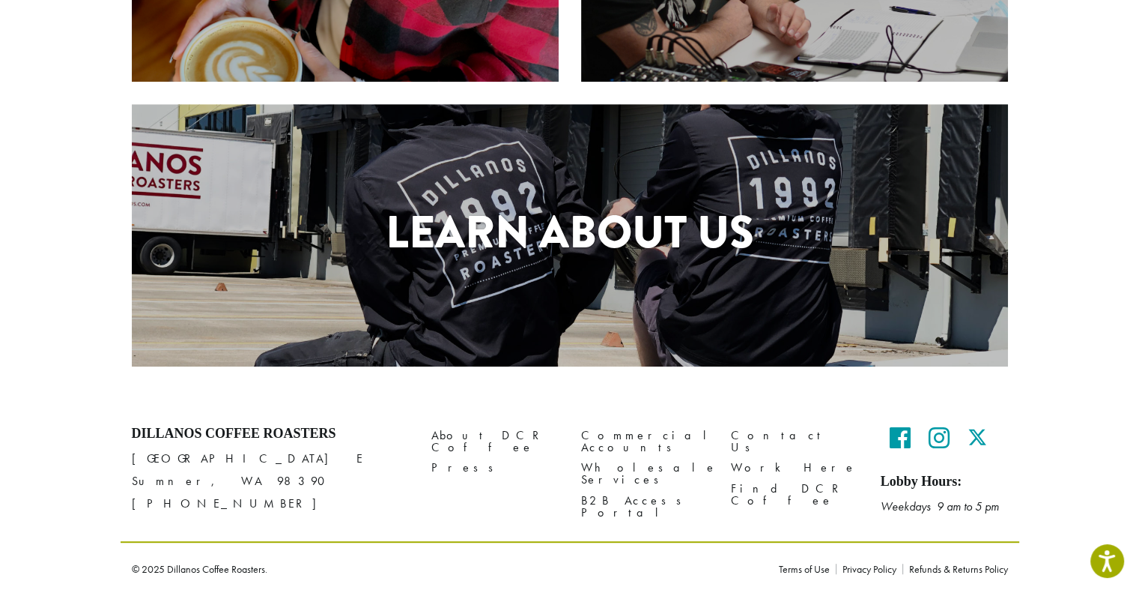
click at [661, 261] on h1 "Learn About Us" at bounding box center [570, 232] width 876 height 67
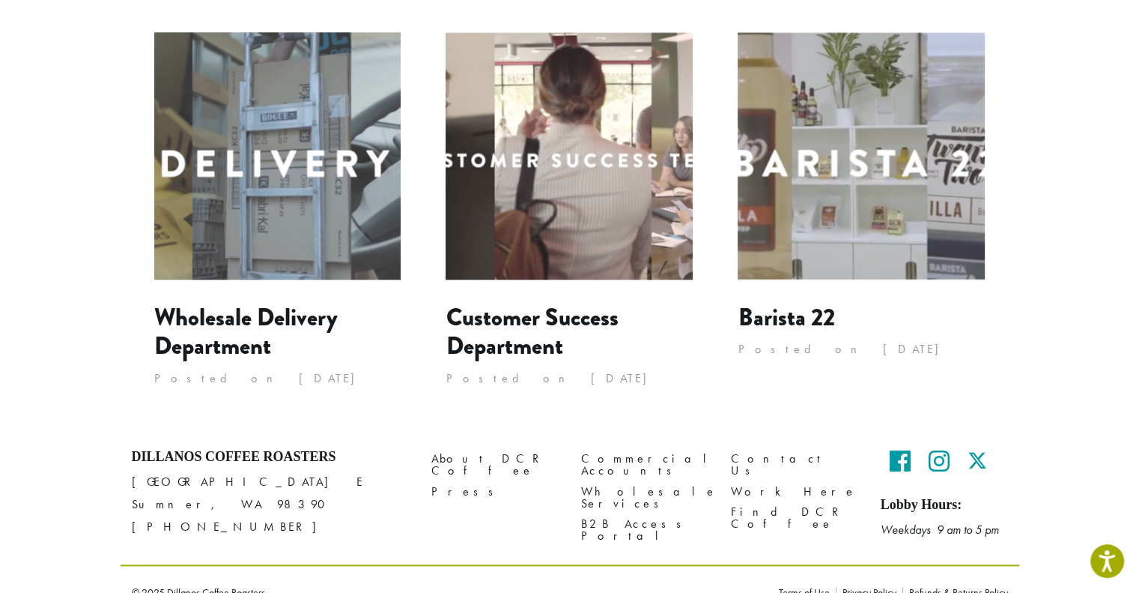
scroll to position [1423, 0]
